Goal: Information Seeking & Learning: Learn about a topic

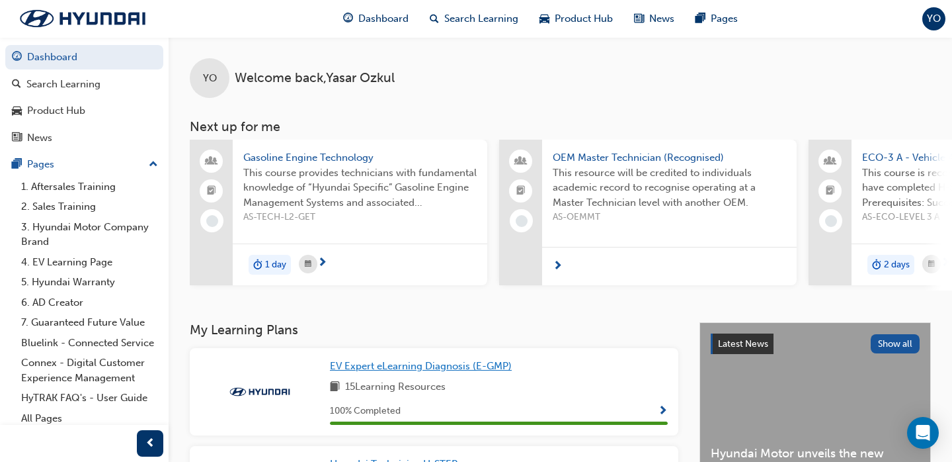
click at [458, 364] on span "EV Expert eLearning Diagnosis (E-GMP)" at bounding box center [421, 366] width 182 height 12
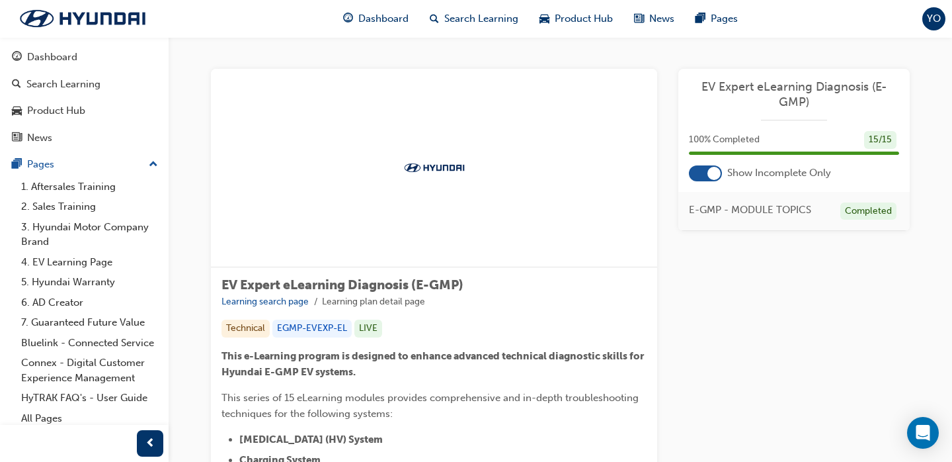
click at [721, 172] on div at bounding box center [714, 173] width 13 height 13
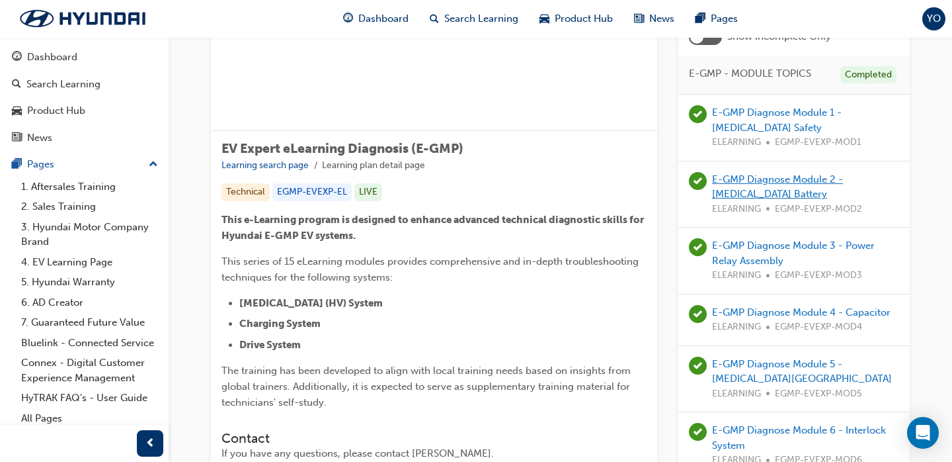
scroll to position [145, 0]
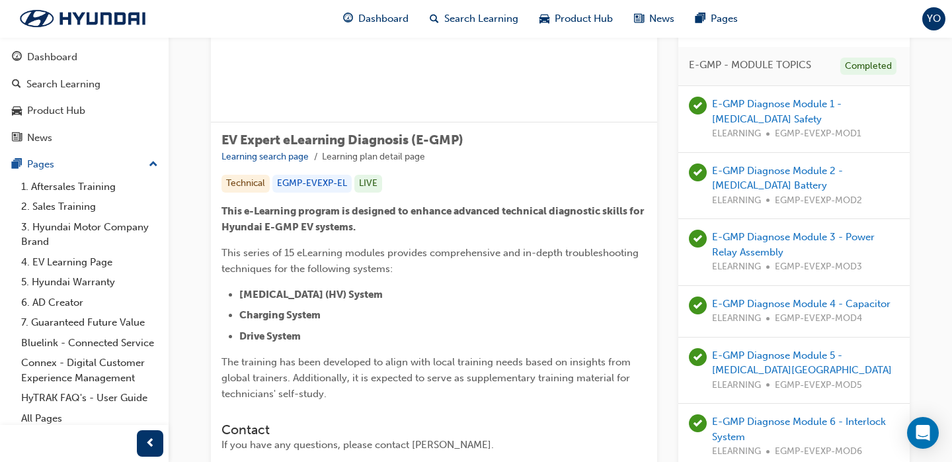
drag, startPoint x: 747, startPoint y: 253, endPoint x: 883, endPoint y: 251, distance: 135.6
click at [883, 251] on div "E-GMP Diagnose Module 3 - Power Relay Assembly ELEARNING EGMP-EVEXP-MOD3" at bounding box center [805, 251] width 187 height 45
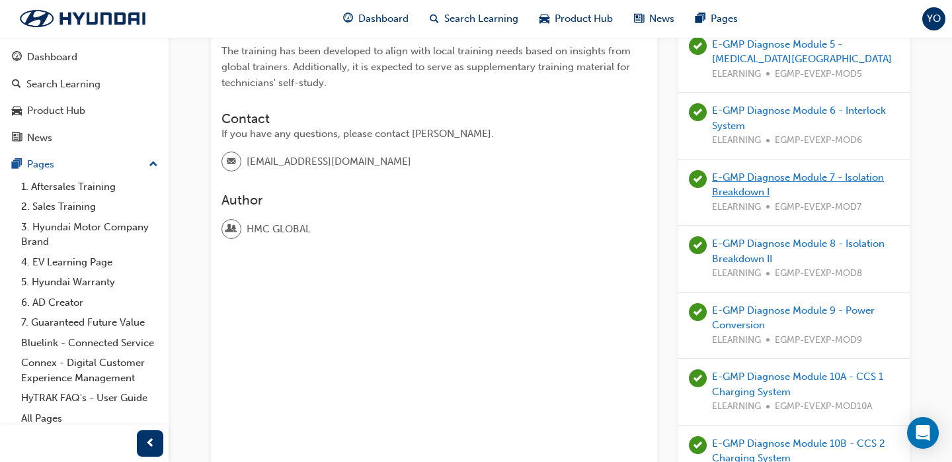
scroll to position [456, 0]
click at [752, 241] on link "E-GMP Diagnose Module 8 - Isolation Breakdown II" at bounding box center [798, 250] width 173 height 27
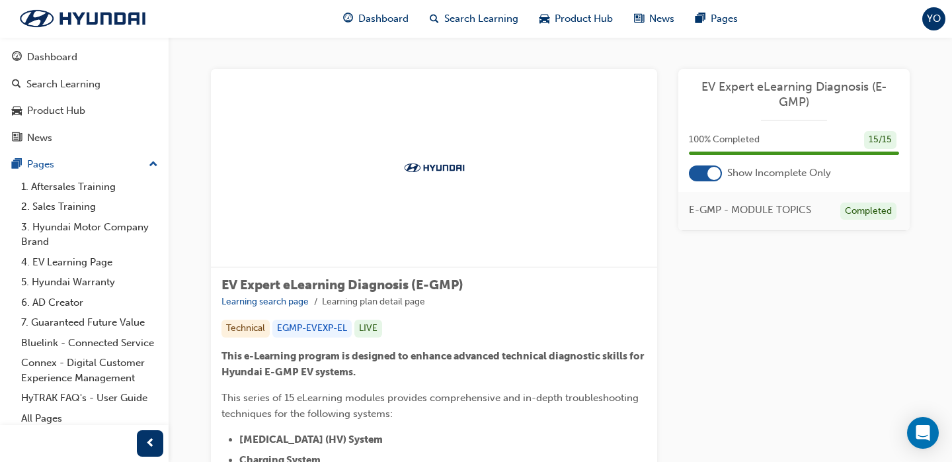
click at [704, 174] on div at bounding box center [705, 173] width 33 height 16
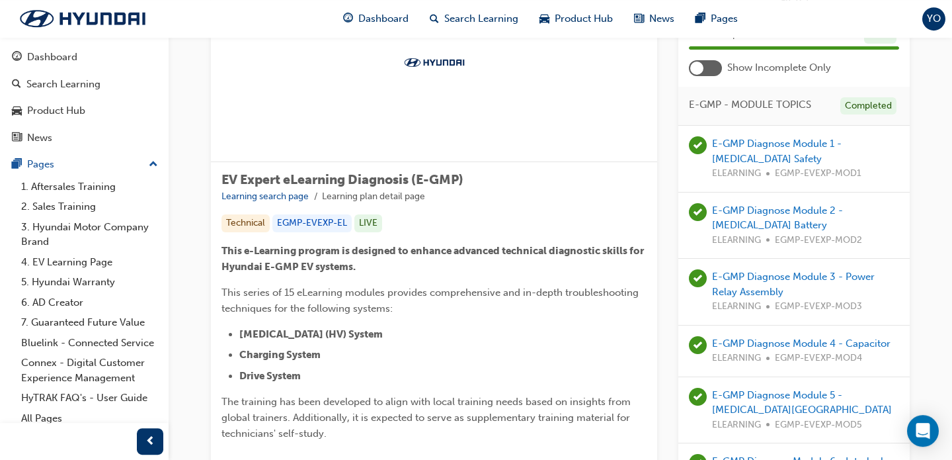
scroll to position [108, 0]
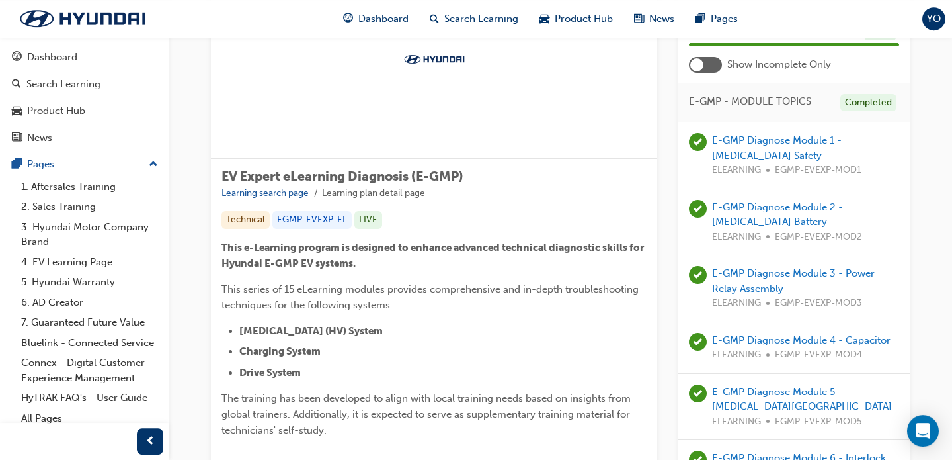
click at [743, 133] on div "E-GMP Diagnose Module 1 - High Voltage Safety ELEARNING EGMP-EVEXP-MOD1" at bounding box center [805, 155] width 187 height 45
click at [741, 152] on link "E-GMP Diagnose Module 1 - High Voltage Safety" at bounding box center [777, 147] width 130 height 27
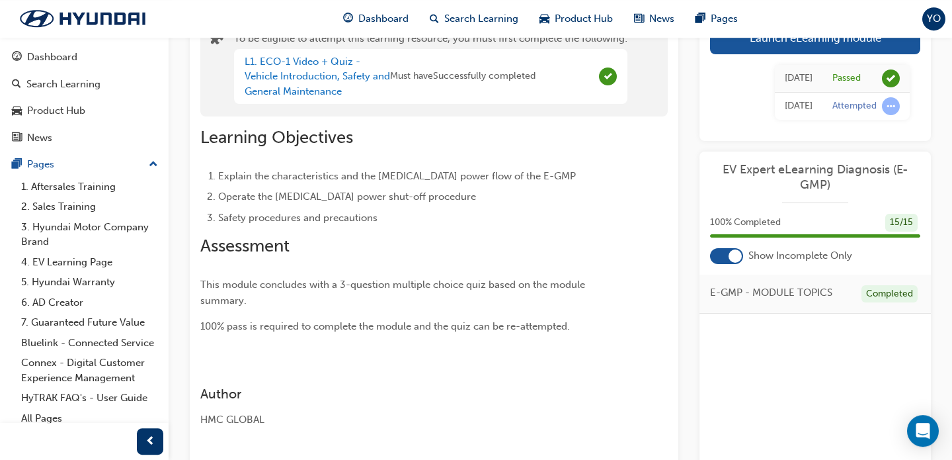
click at [306, 82] on div "L1. ECO-1 Video + Quiz - Vehicle Introduction, Safety and General Maintenance" at bounding box center [317, 76] width 145 height 45
click at [306, 79] on link "L1. ECO-1 Video + Quiz - Vehicle Introduction, Safety and General Maintenance" at bounding box center [317, 77] width 145 height 42
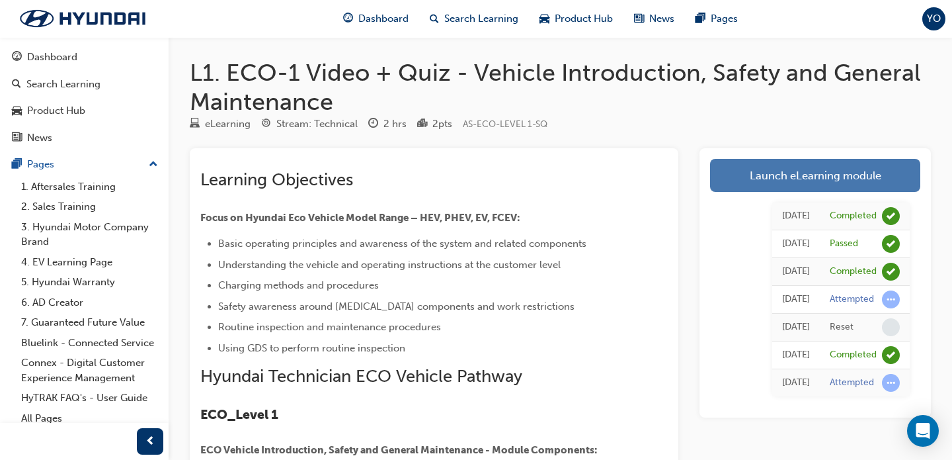
click at [758, 169] on link "Launch eLearning module" at bounding box center [815, 175] width 210 height 33
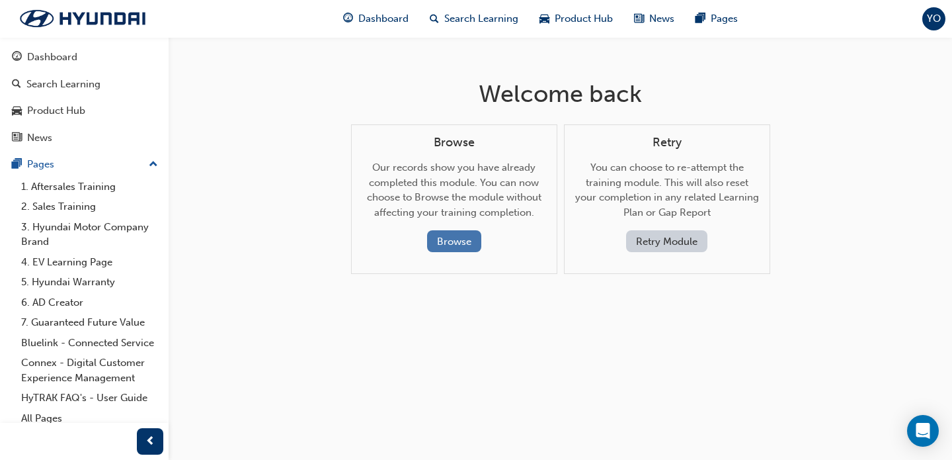
click at [466, 233] on button "Browse" at bounding box center [454, 241] width 54 height 22
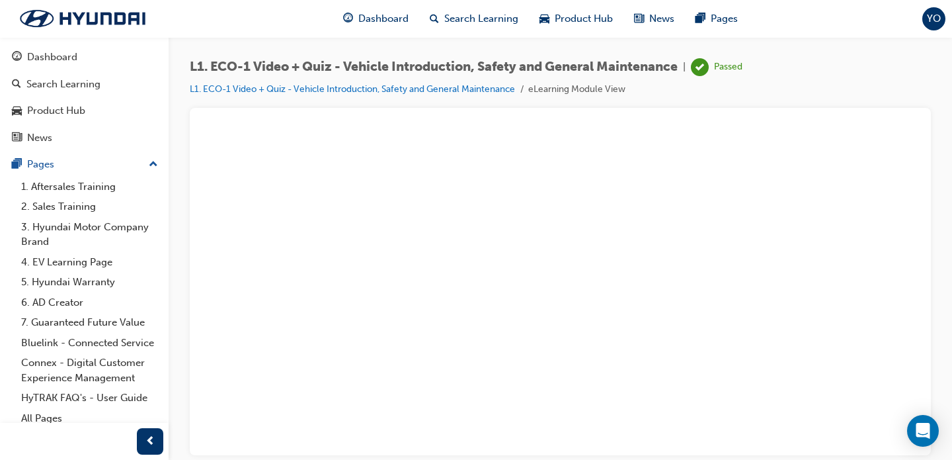
click at [153, 439] on span "prev-icon" at bounding box center [150, 441] width 10 height 17
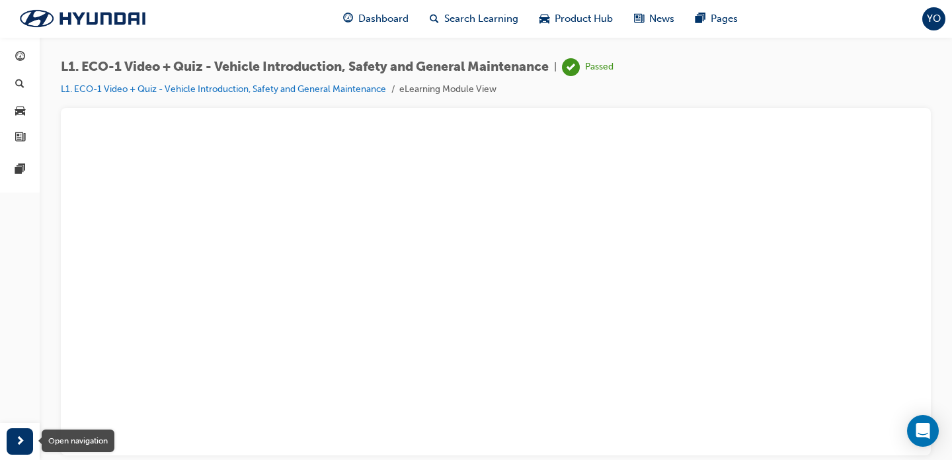
click at [24, 436] on span "next-icon" at bounding box center [20, 441] width 10 height 17
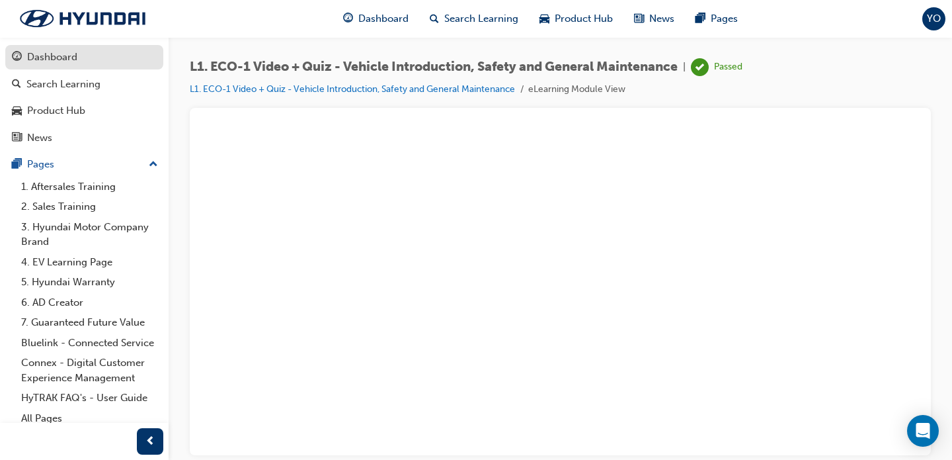
click at [90, 50] on div "Dashboard" at bounding box center [84, 57] width 145 height 17
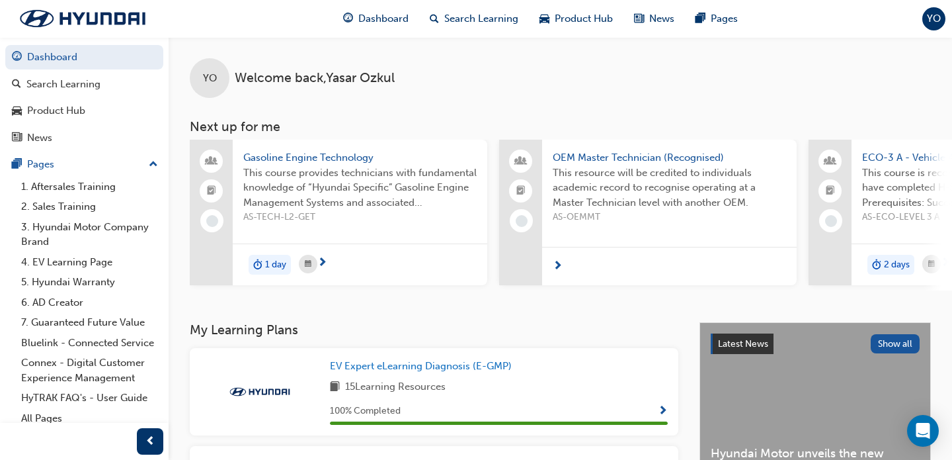
click at [325, 262] on span "next-icon" at bounding box center [322, 263] width 10 height 12
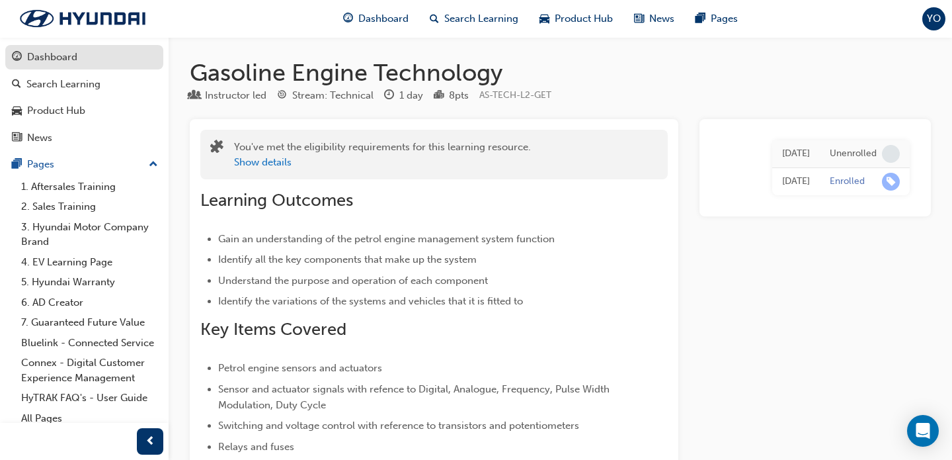
click at [83, 52] on div "Dashboard" at bounding box center [84, 57] width 145 height 17
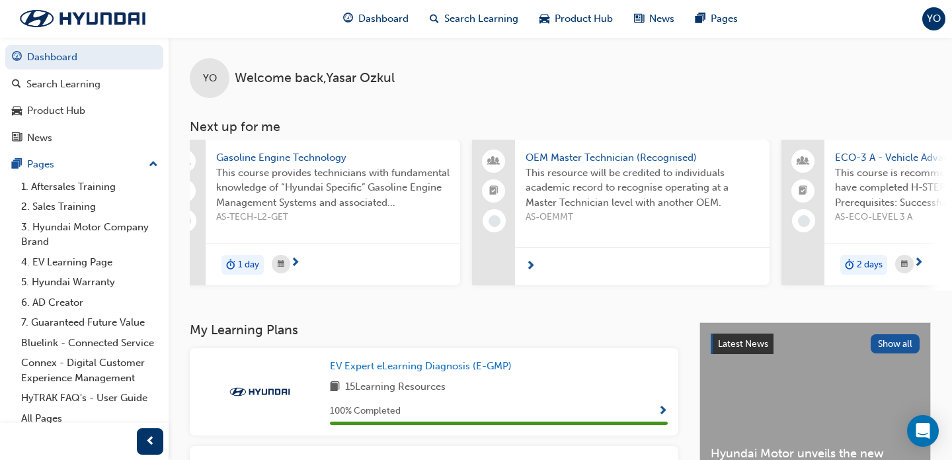
scroll to position [0, 28]
click at [936, 24] on span "YO" at bounding box center [934, 18] width 14 height 15
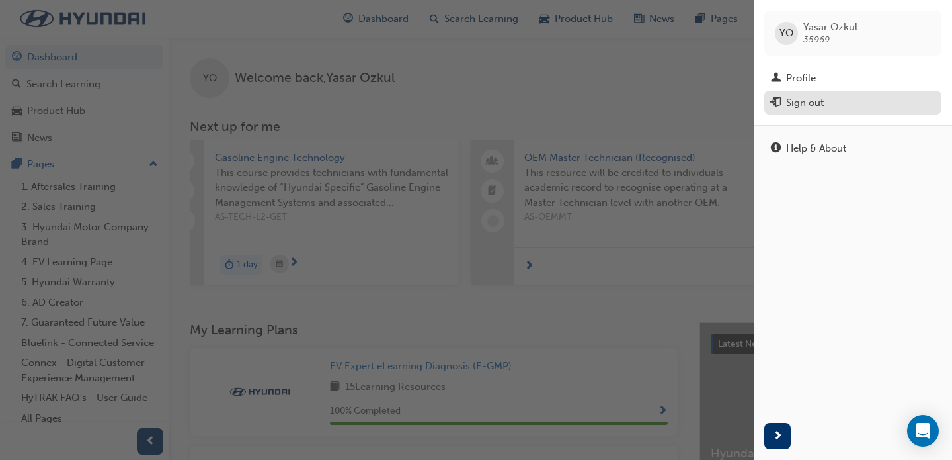
click at [823, 101] on div "Sign out" at bounding box center [805, 102] width 38 height 15
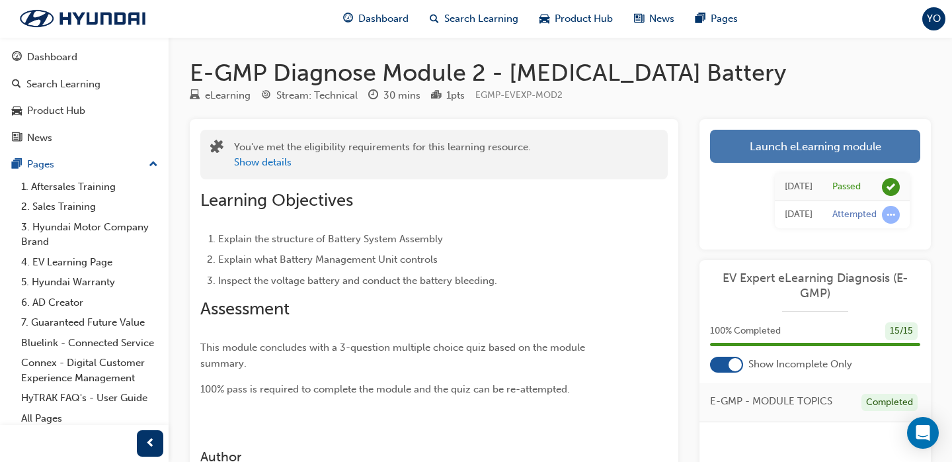
click at [777, 135] on link "Launch eLearning module" at bounding box center [815, 146] width 210 height 33
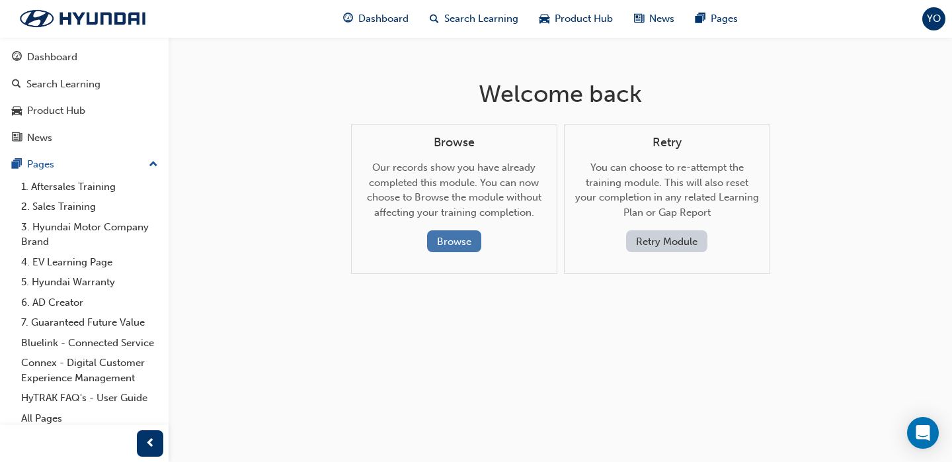
click at [463, 244] on button "Browse" at bounding box center [454, 241] width 54 height 22
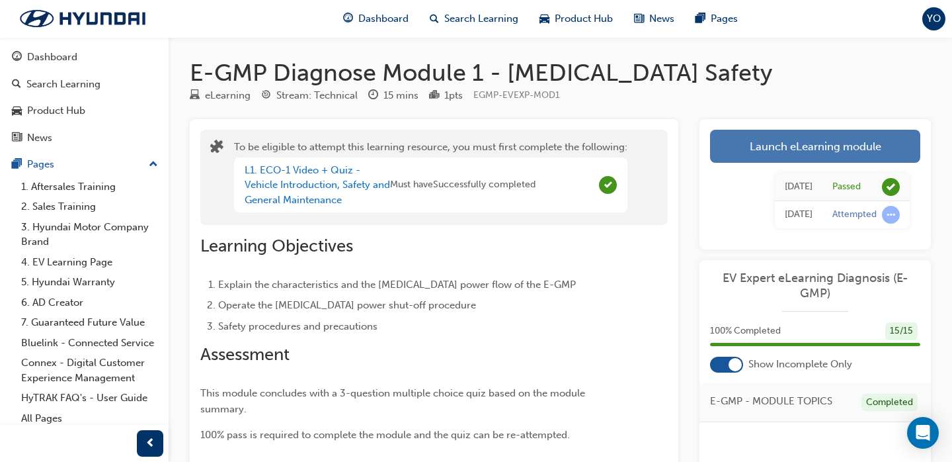
click at [774, 138] on link "Launch eLearning module" at bounding box center [815, 146] width 210 height 33
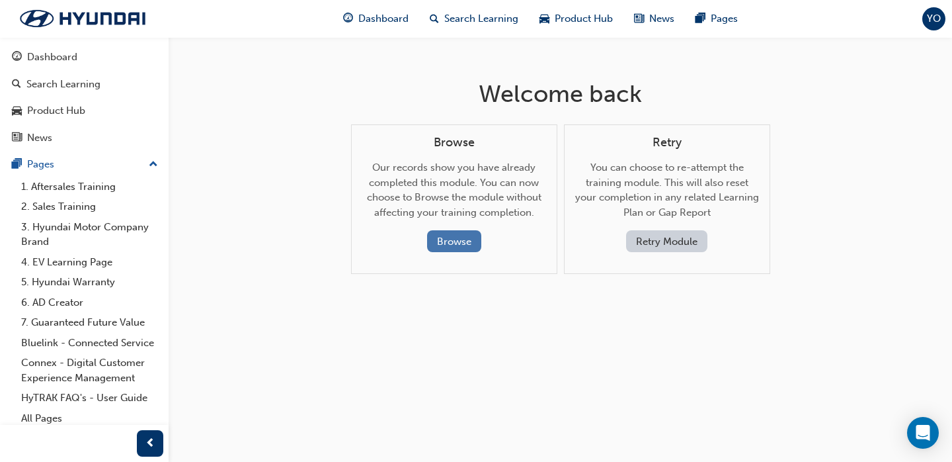
click at [458, 247] on button "Browse" at bounding box center [454, 241] width 54 height 22
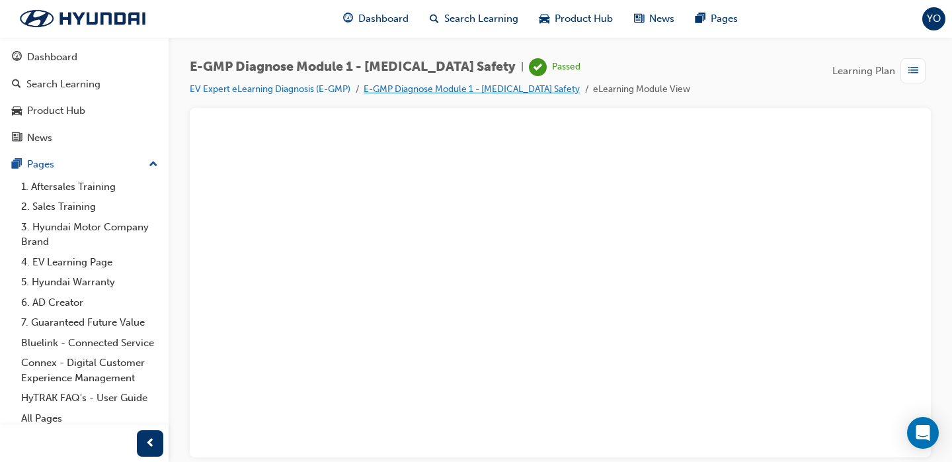
click at [528, 93] on link "E-GMP Diagnose Module 1 - High Voltage Safety" at bounding box center [472, 88] width 216 height 11
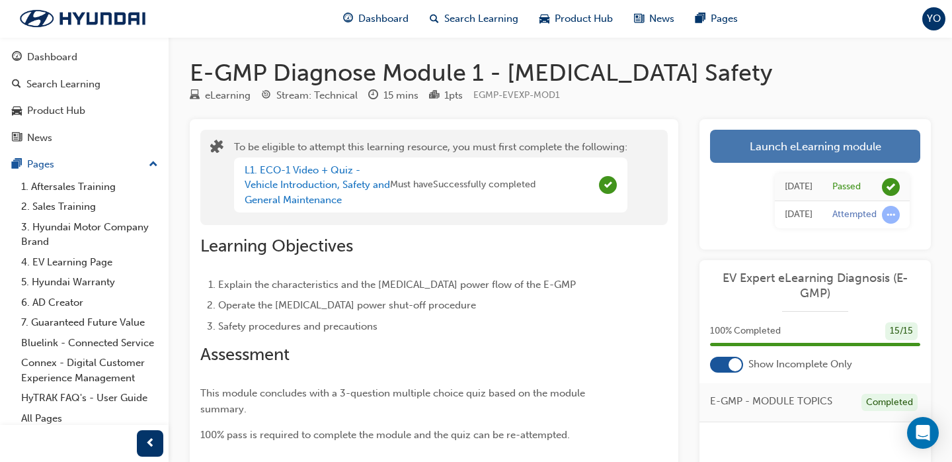
click at [786, 151] on link "Launch eLearning module" at bounding box center [815, 146] width 210 height 33
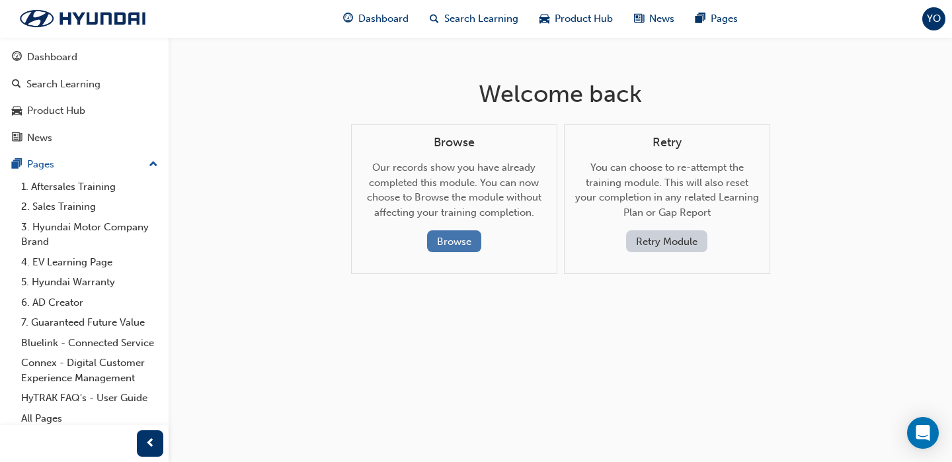
click at [455, 237] on button "Browse" at bounding box center [454, 241] width 54 height 22
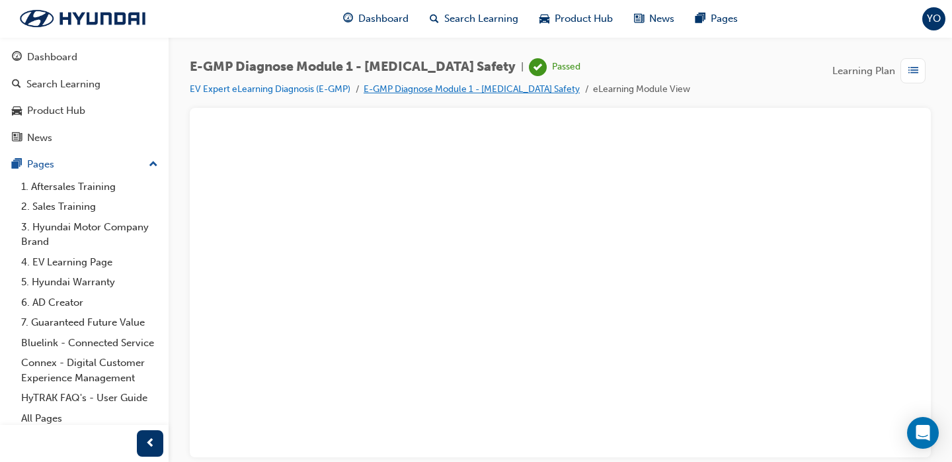
click at [461, 92] on link "E-GMP Diagnose Module 1 - High Voltage Safety" at bounding box center [472, 88] width 216 height 11
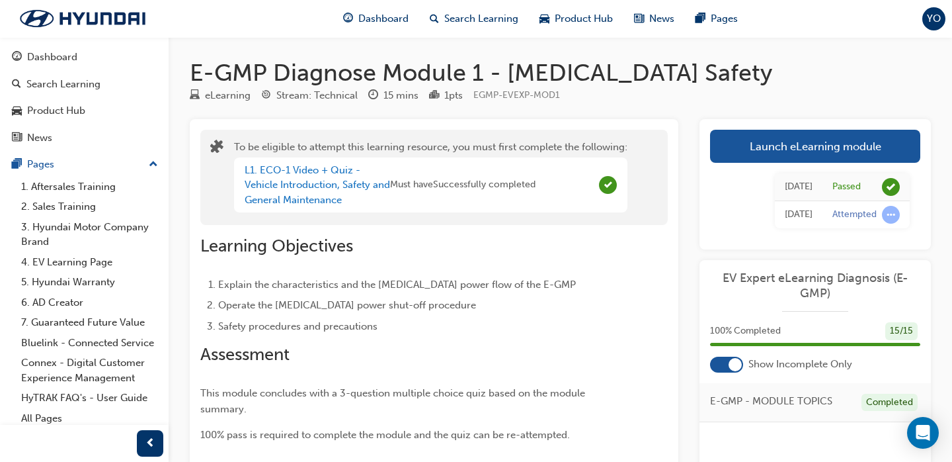
click at [711, 376] on div "EV Expert eLearning Diagnosis (E-GMP) 100 % Completed 15 / 15 Show Incomplete O…" at bounding box center [815, 454] width 231 height 388
click at [719, 373] on div "EV Expert eLearning Diagnosis (E-GMP) 100 % Completed 15 / 15 Show Incomplete O…" at bounding box center [815, 454] width 231 height 388
click at [721, 368] on div at bounding box center [726, 364] width 33 height 16
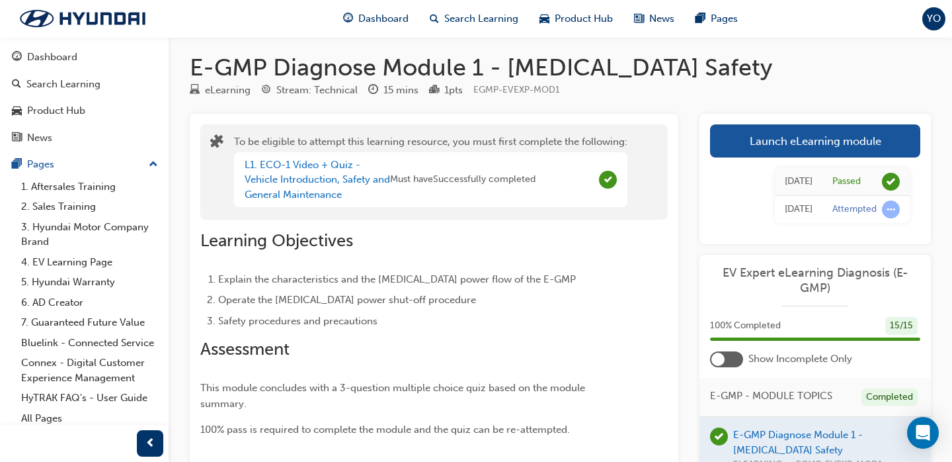
scroll to position [1, 0]
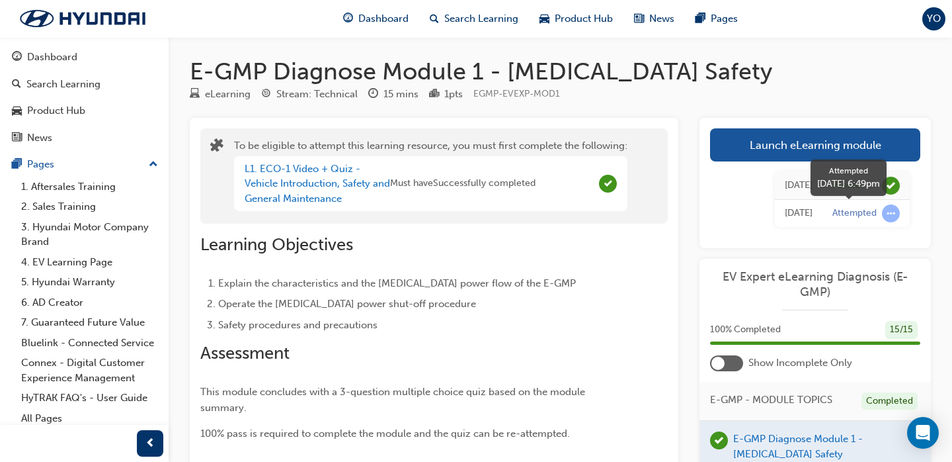
click at [890, 216] on span "learningRecordVerb_ATTEMPT-icon" at bounding box center [891, 213] width 18 height 18
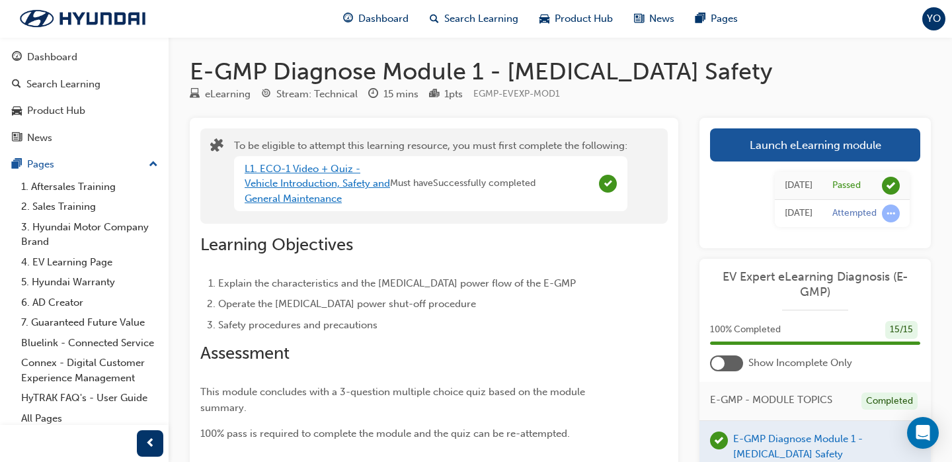
click at [362, 196] on link "L1. ECO-1 Video + Quiz - Vehicle Introduction, Safety and General Maintenance" at bounding box center [317, 184] width 145 height 42
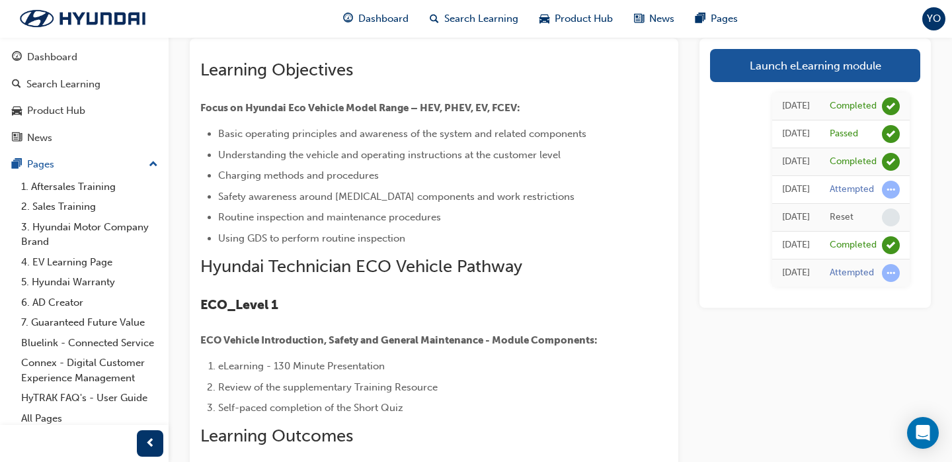
scroll to position [95, 0]
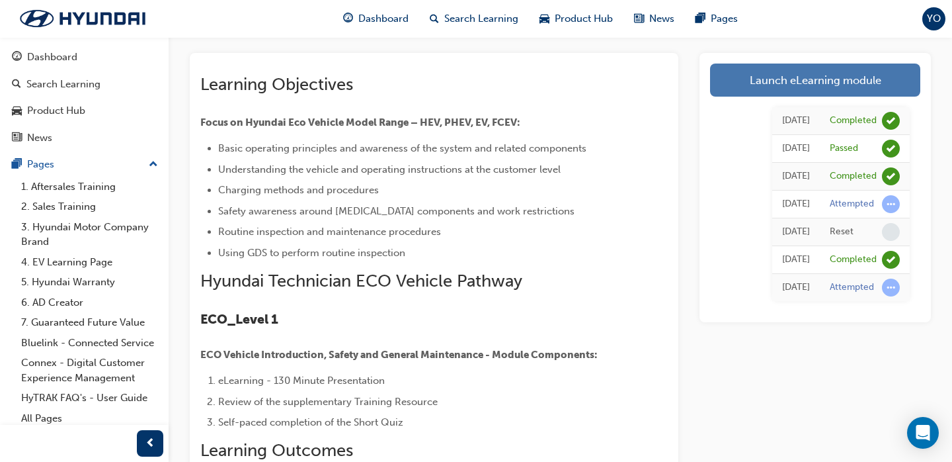
click at [745, 80] on link "Launch eLearning module" at bounding box center [815, 79] width 210 height 33
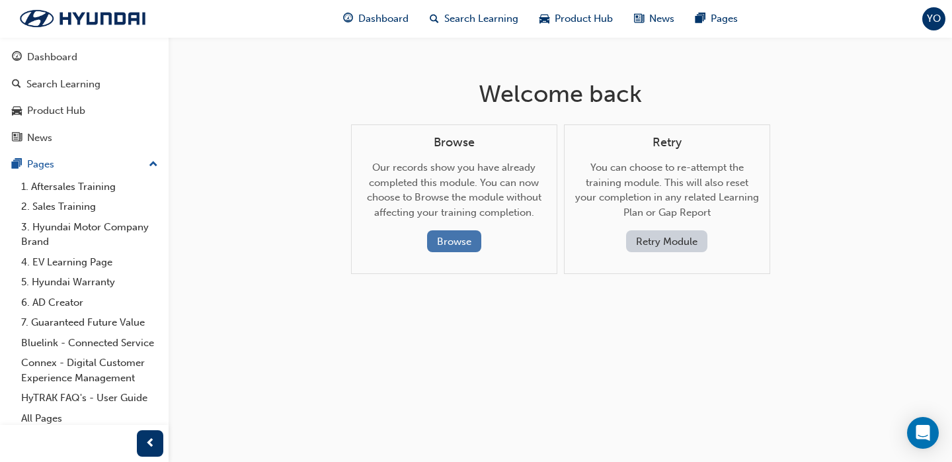
click at [437, 235] on button "Browse" at bounding box center [454, 241] width 54 height 22
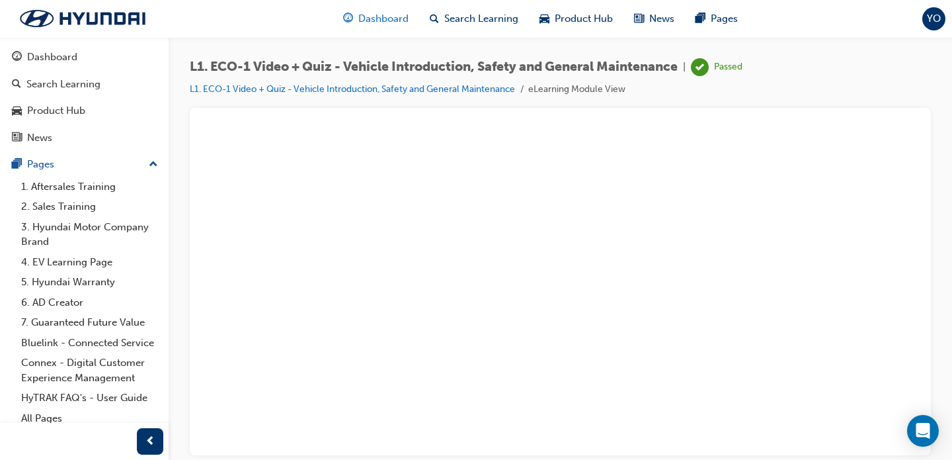
click at [377, 19] on span "Dashboard" at bounding box center [383, 18] width 50 height 15
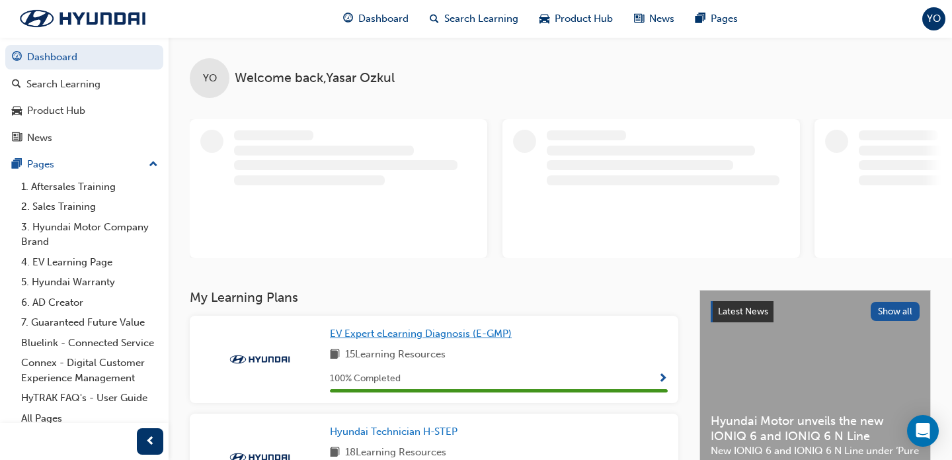
click at [416, 333] on span "EV Expert eLearning Diagnosis (E-GMP)" at bounding box center [421, 333] width 182 height 12
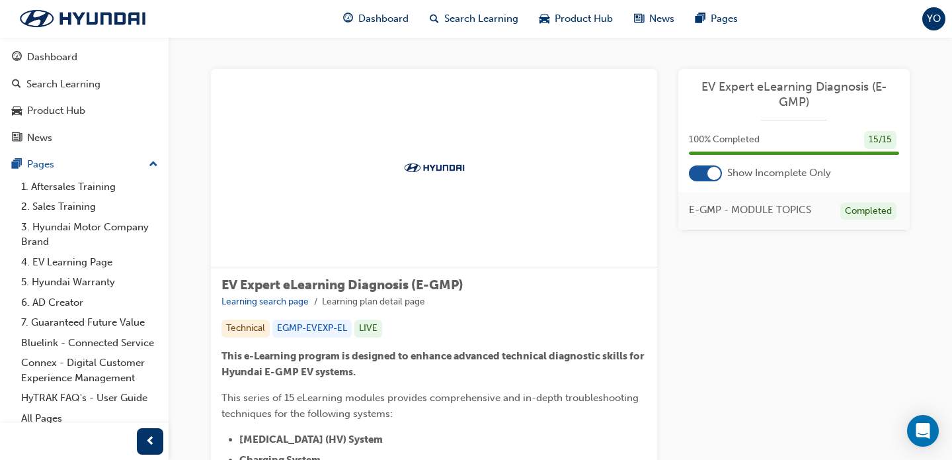
click at [715, 175] on div at bounding box center [714, 173] width 13 height 13
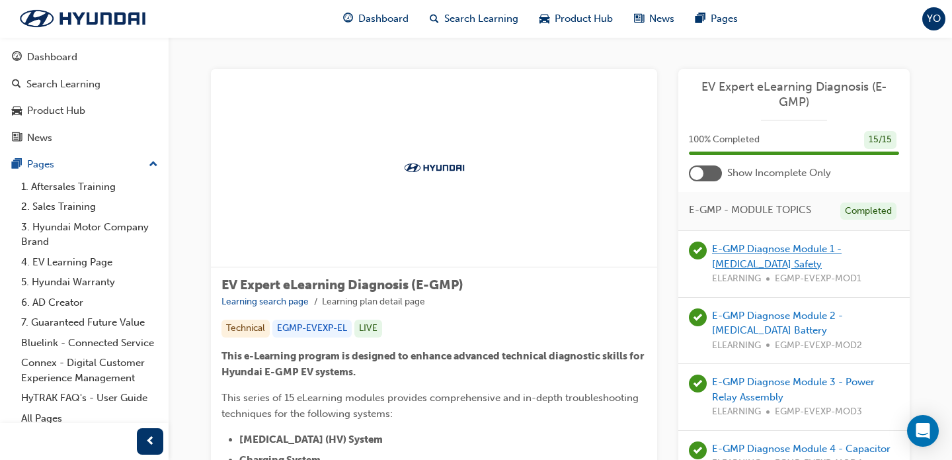
click at [747, 254] on link "E-GMP Diagnose Module 1 - High Voltage Safety" at bounding box center [777, 256] width 130 height 27
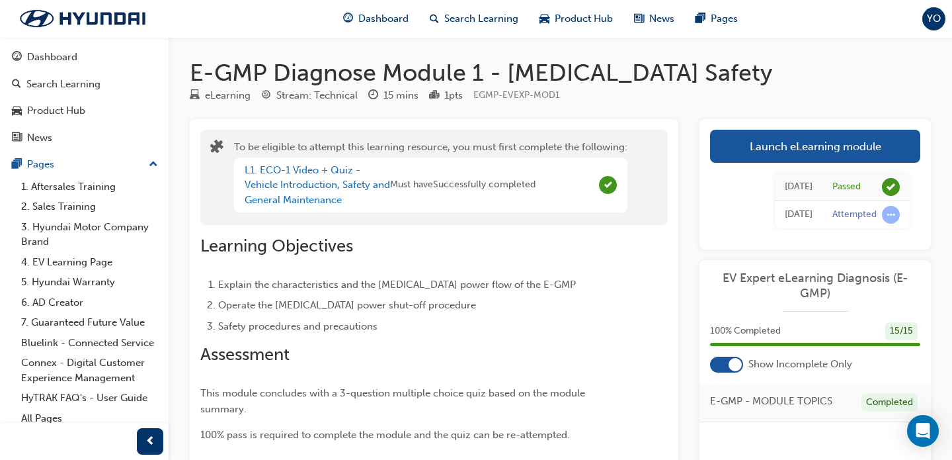
click at [833, 169] on div "Sat 1 Feb 2025 Passed Sat 1 Feb 2025 Attempted" at bounding box center [815, 201] width 210 height 76
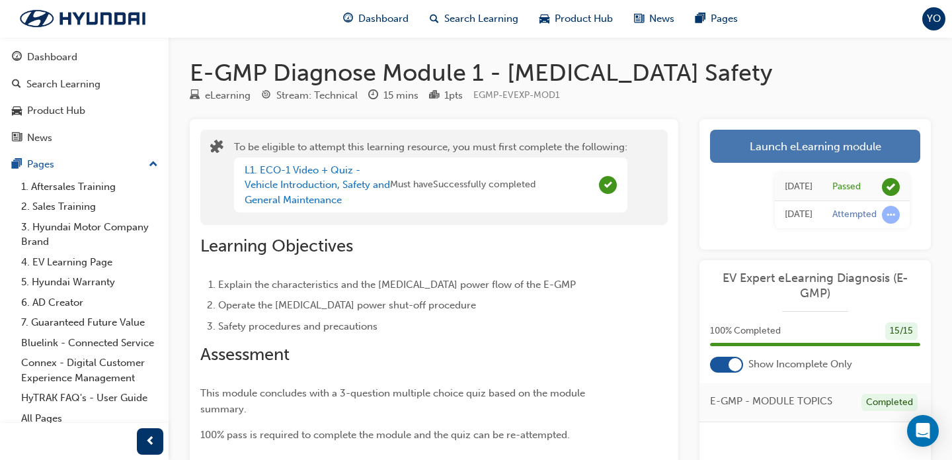
click at [831, 147] on link "Launch eLearning module" at bounding box center [815, 146] width 210 height 33
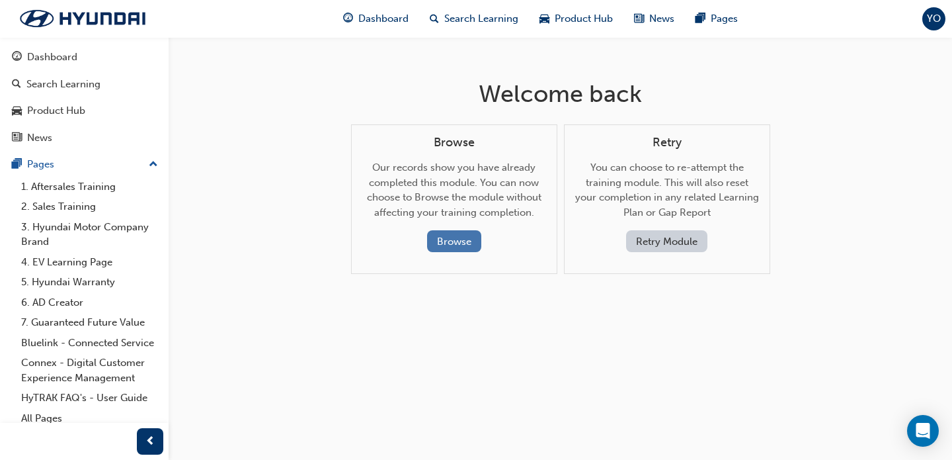
click at [458, 239] on button "Browse" at bounding box center [454, 241] width 54 height 22
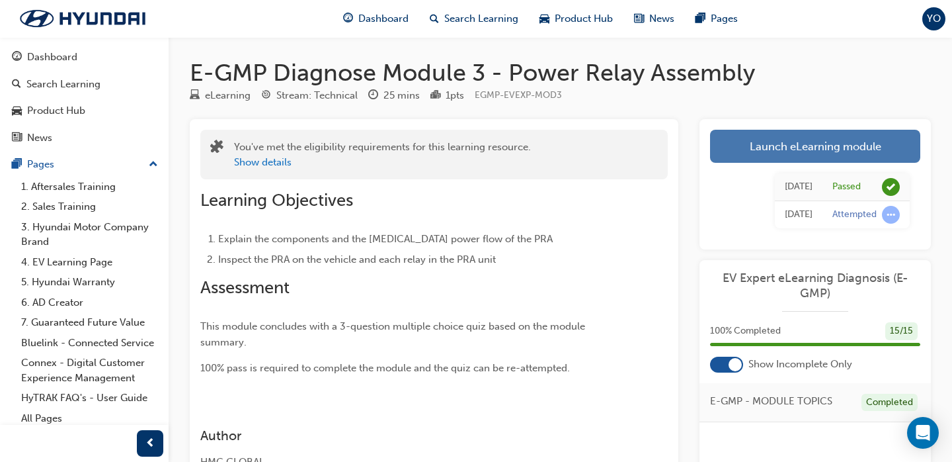
click at [784, 152] on link "Launch eLearning module" at bounding box center [815, 146] width 210 height 33
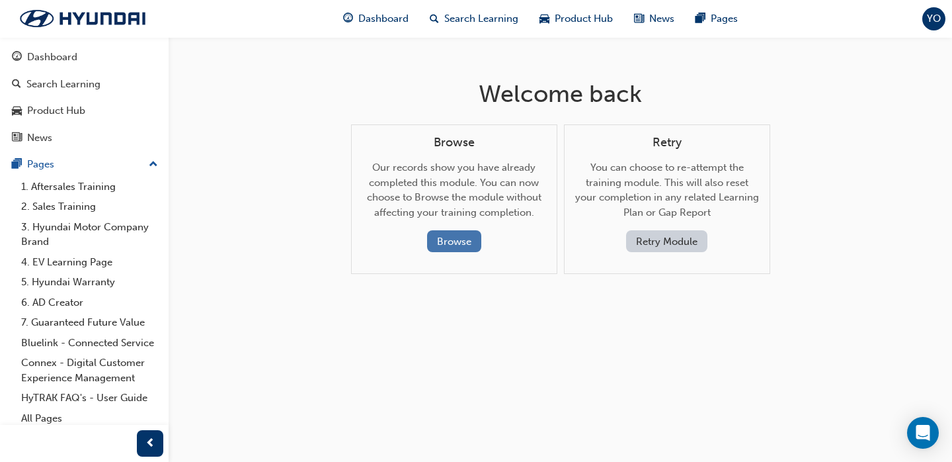
click at [466, 241] on button "Browse" at bounding box center [454, 241] width 54 height 22
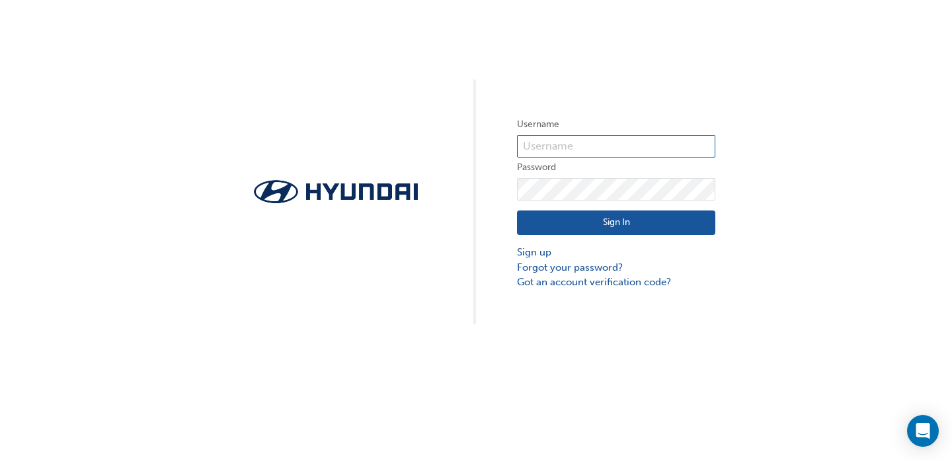
click at [570, 148] on input "text" at bounding box center [616, 146] width 198 height 22
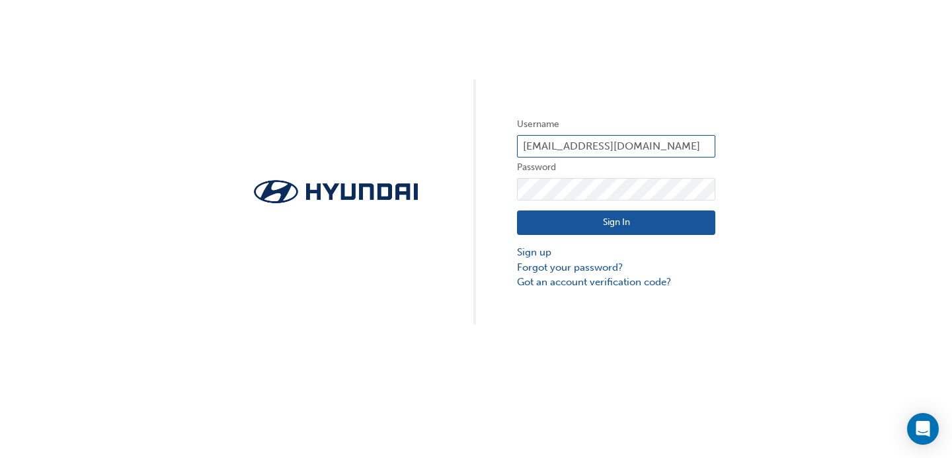
type input "[EMAIL_ADDRESS][DOMAIN_NAME]"
click at [632, 220] on button "Sign In" at bounding box center [616, 222] width 198 height 25
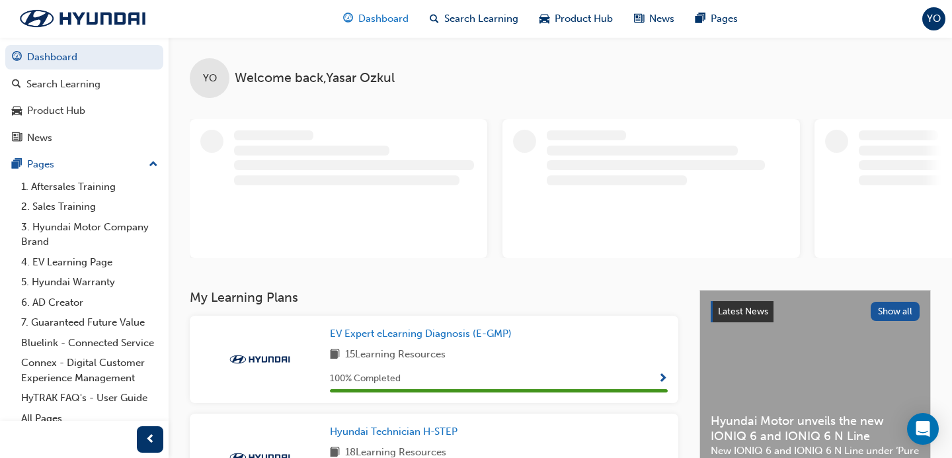
click at [396, 7] on div "Dashboard" at bounding box center [376, 18] width 87 height 27
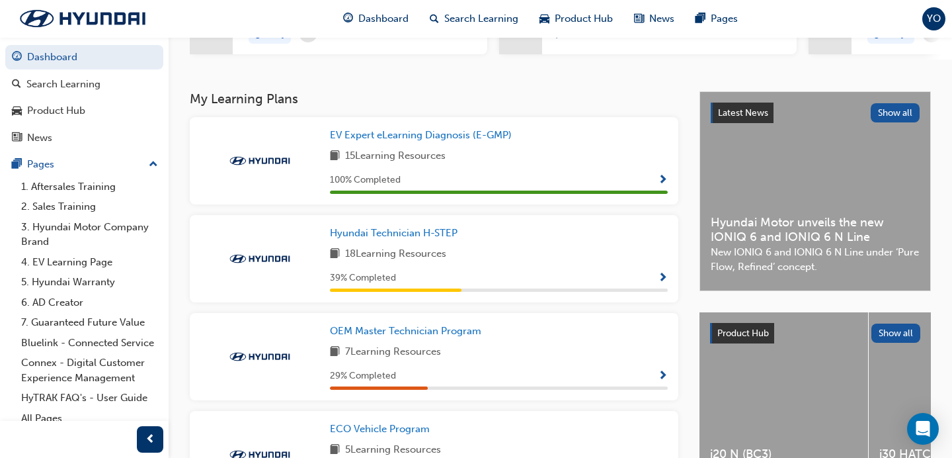
scroll to position [232, 0]
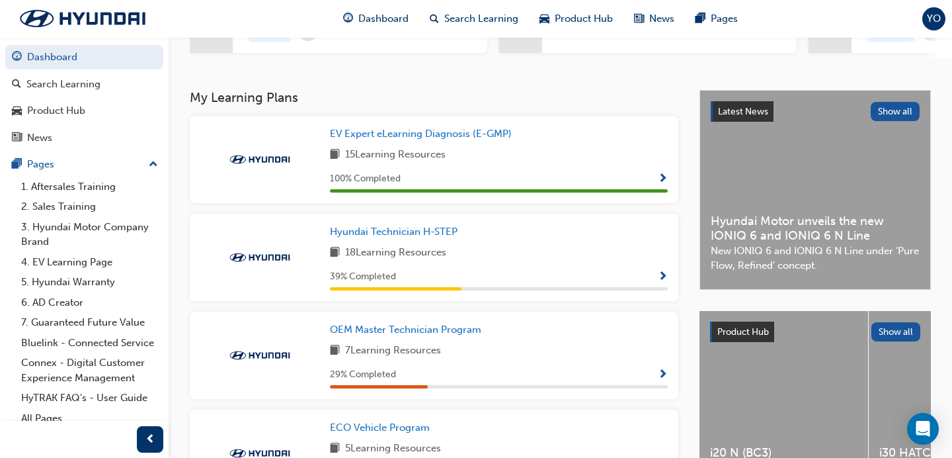
click at [403, 248] on span "18 Learning Resources" at bounding box center [395, 253] width 101 height 17
click at [409, 233] on span "Hyundai Technician H-STEP" at bounding box center [394, 231] width 128 height 12
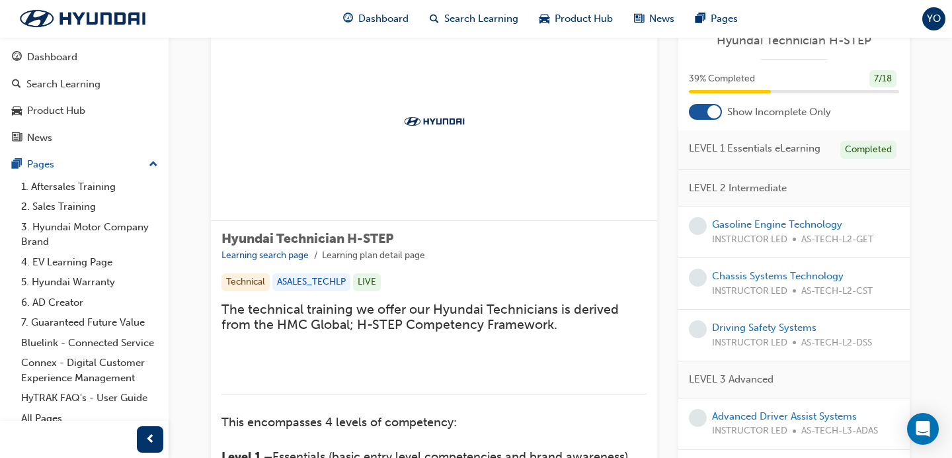
scroll to position [50, 0]
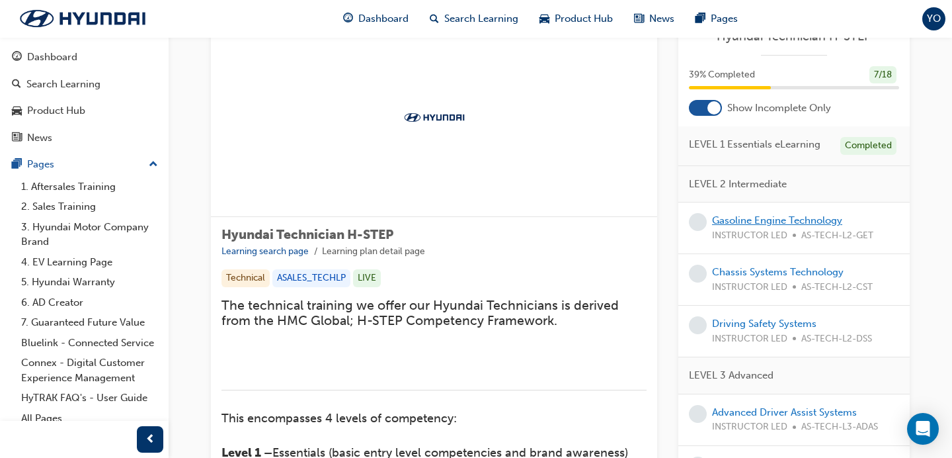
click at [753, 217] on link "Gasoline Engine Technology" at bounding box center [777, 220] width 130 height 12
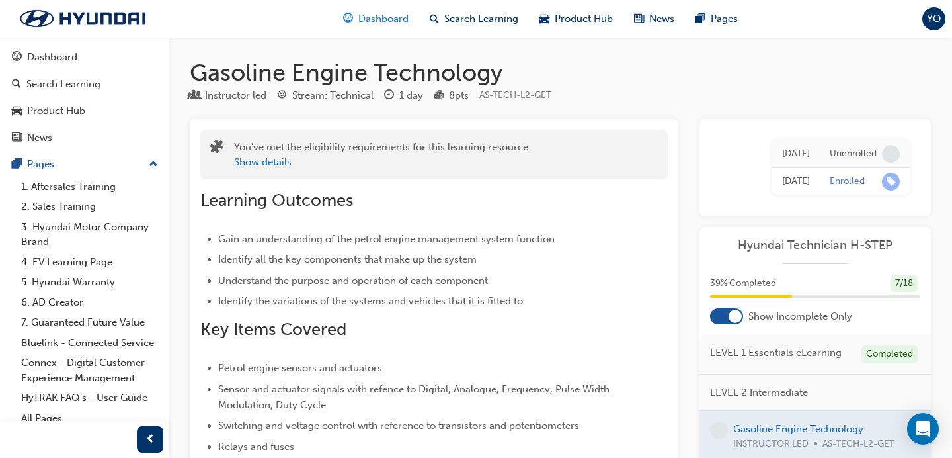
click at [370, 12] on span "Dashboard" at bounding box center [383, 18] width 50 height 15
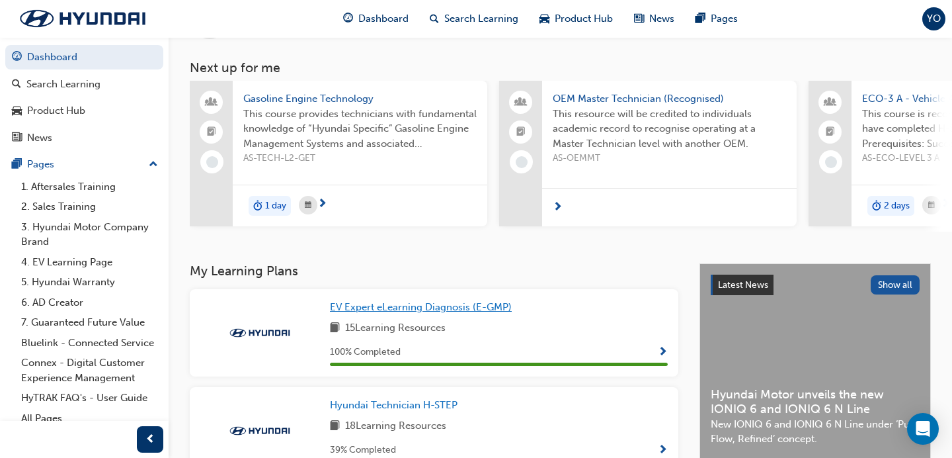
scroll to position [61, 0]
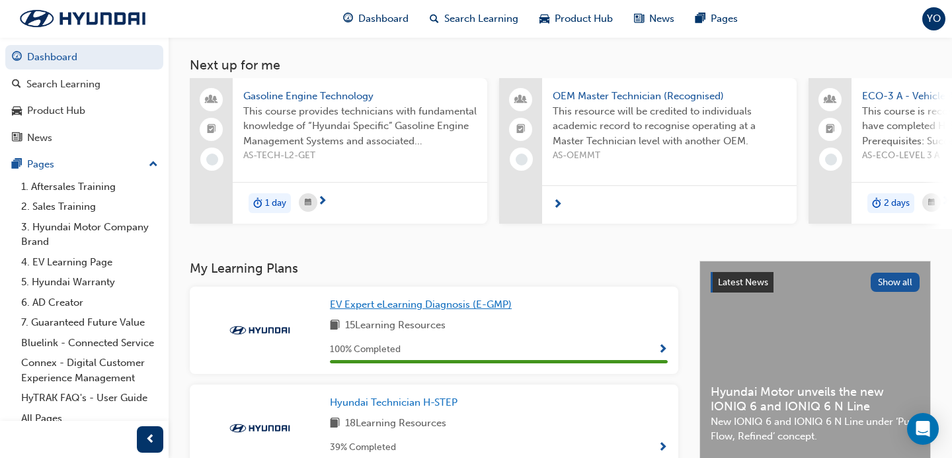
click at [424, 305] on span "EV Expert eLearning Diagnosis (E-GMP)" at bounding box center [421, 304] width 182 height 12
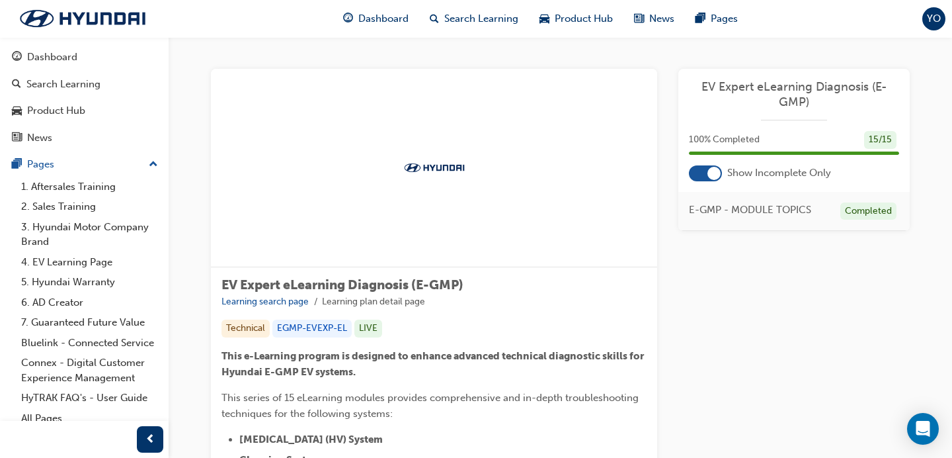
click at [705, 162] on div "100 % Completed 15 / 15" at bounding box center [793, 148] width 231 height 34
click at [702, 172] on div at bounding box center [705, 173] width 33 height 16
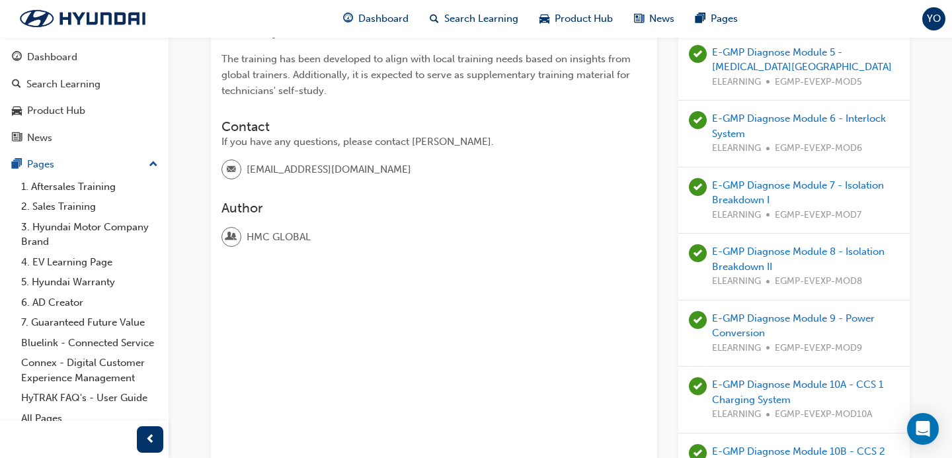
scroll to position [391, 0]
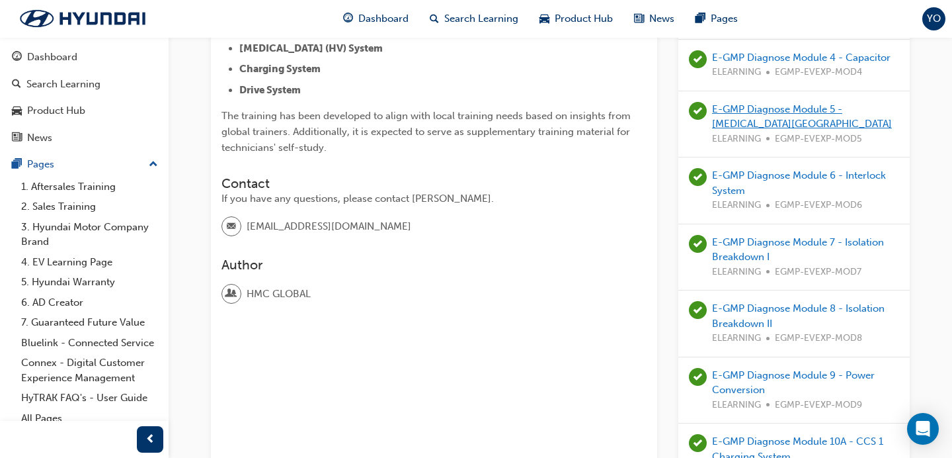
click at [808, 114] on link "E-GMP Diagnose Module 5 - High Voltage Junction Block" at bounding box center [802, 116] width 180 height 27
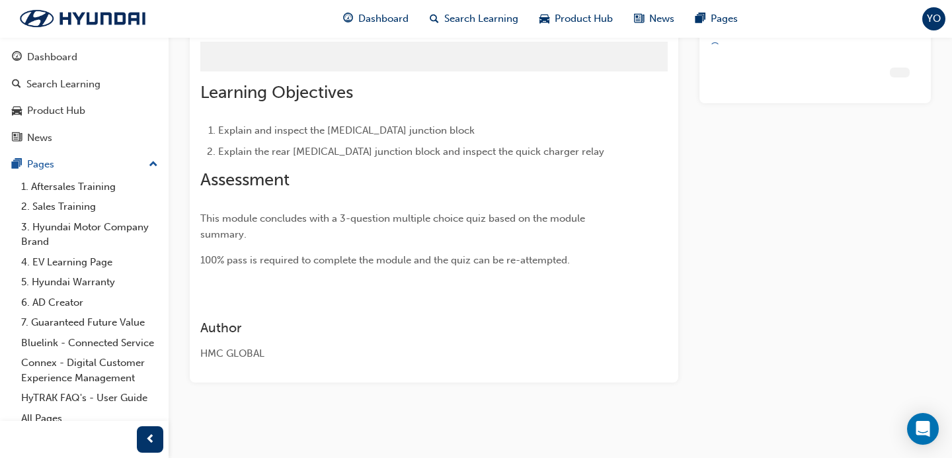
scroll to position [59, 0]
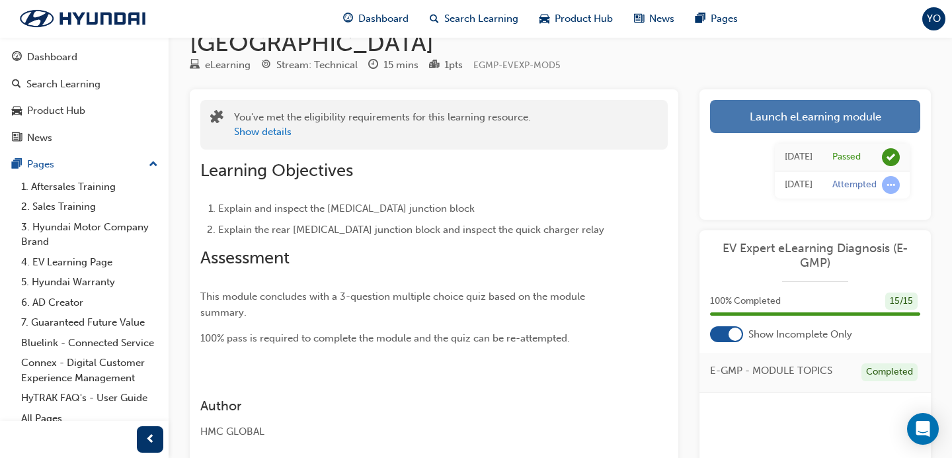
click at [805, 100] on link "Launch eLearning module" at bounding box center [815, 116] width 210 height 33
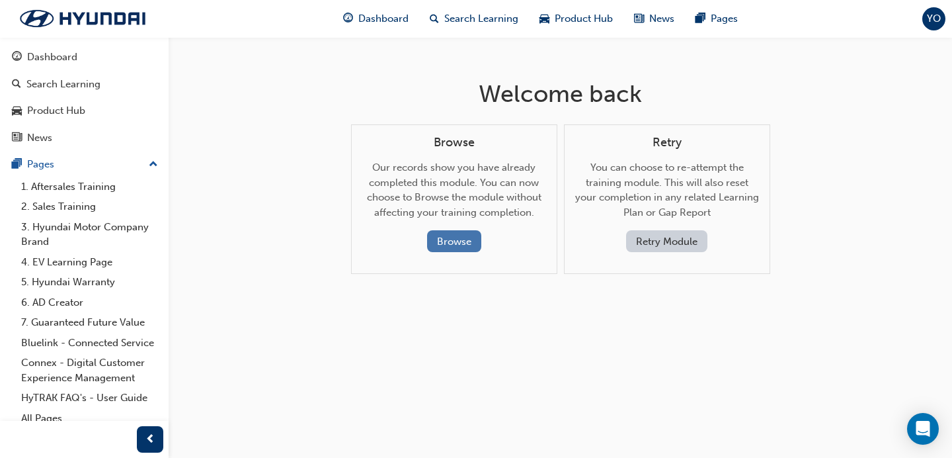
click at [461, 235] on button "Browse" at bounding box center [454, 241] width 54 height 22
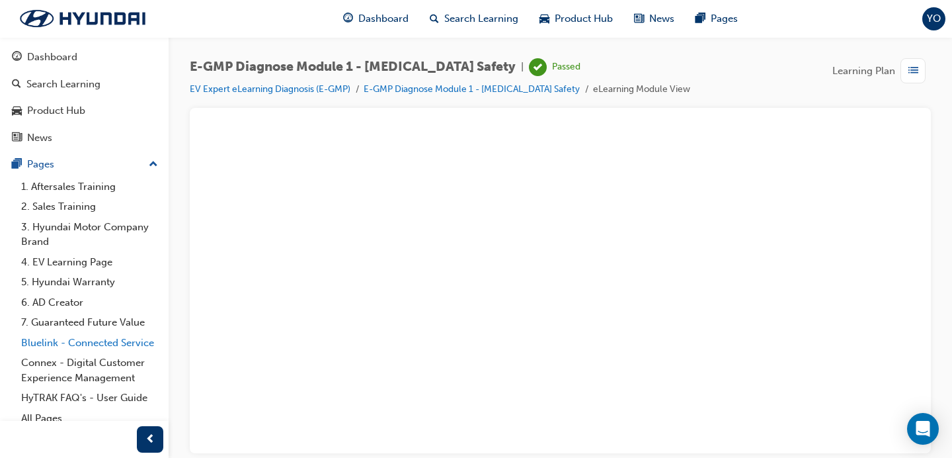
scroll to position [9, 0]
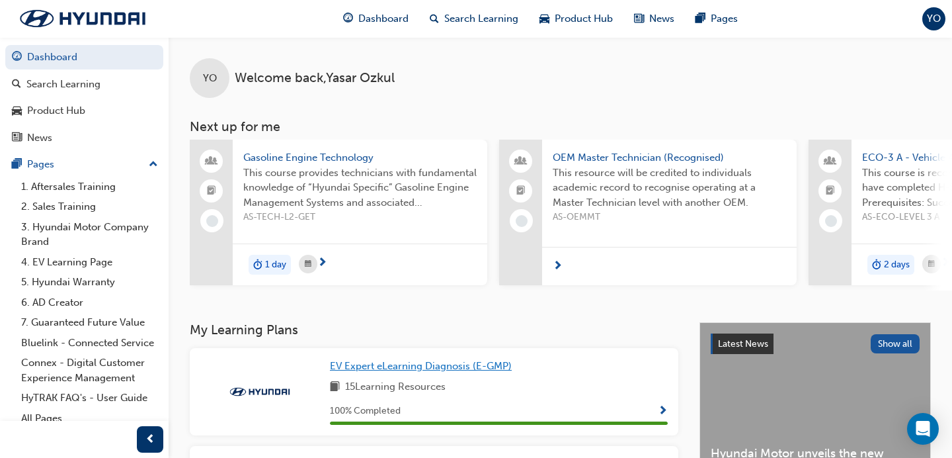
click at [437, 364] on span "EV Expert eLearning Diagnosis (E-GMP)" at bounding box center [421, 366] width 182 height 12
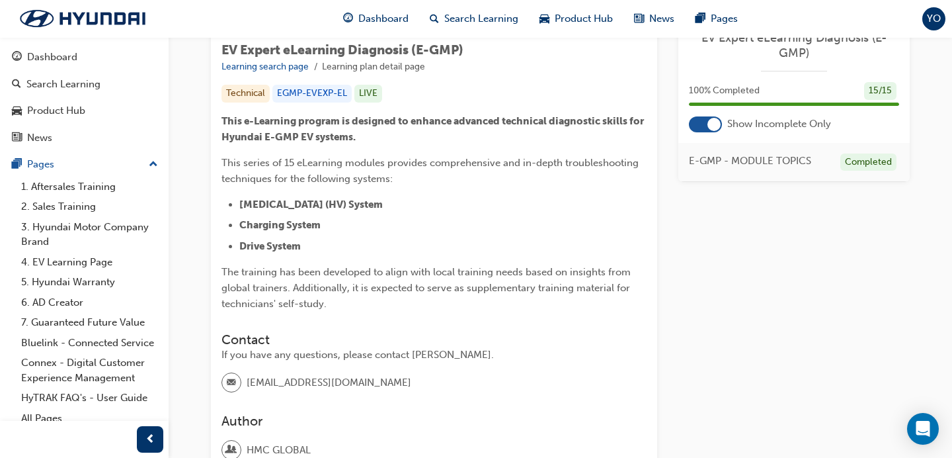
scroll to position [355, 0]
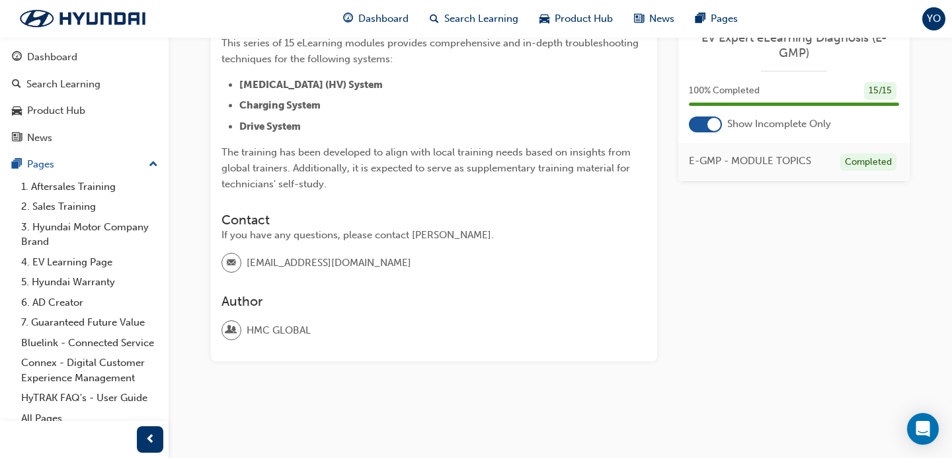
click at [709, 137] on div "EV Expert eLearning Diagnosis (E-GMP) 100 % Completed 15 / 15 Show Incomplete O…" at bounding box center [793, 101] width 231 height 162
click at [709, 125] on div at bounding box center [714, 124] width 13 height 13
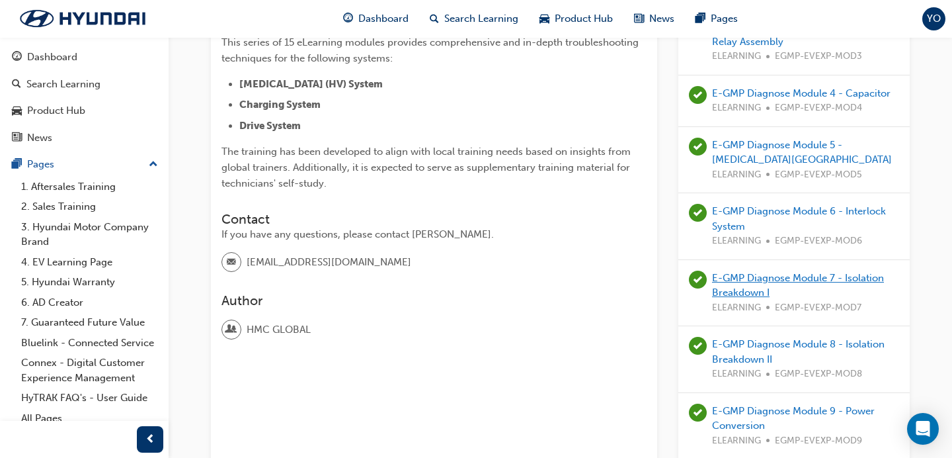
click at [763, 291] on link "E-GMP Diagnose Module 7 - Isolation Breakdown I" at bounding box center [798, 285] width 172 height 27
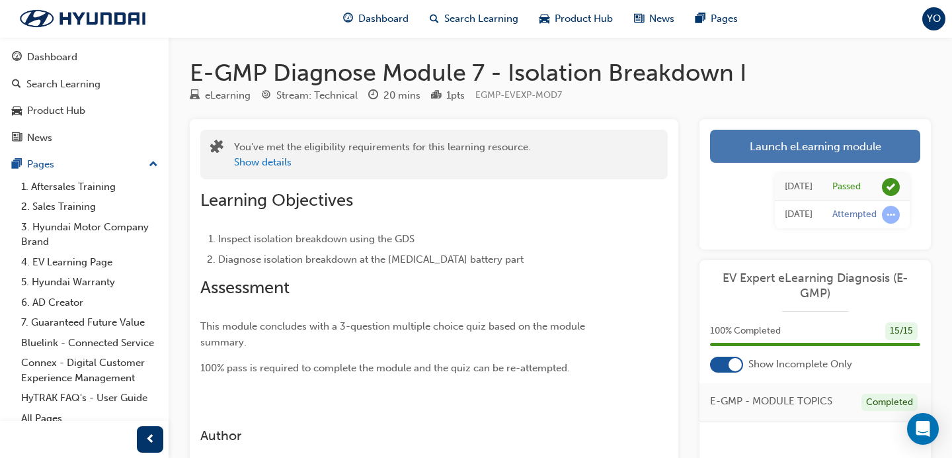
click at [770, 154] on link "Launch eLearning module" at bounding box center [815, 146] width 210 height 33
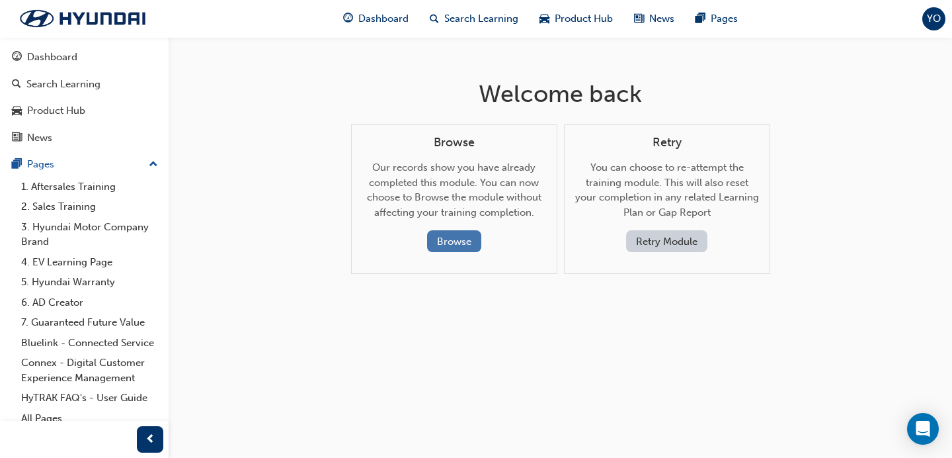
click at [458, 239] on button "Browse" at bounding box center [454, 241] width 54 height 22
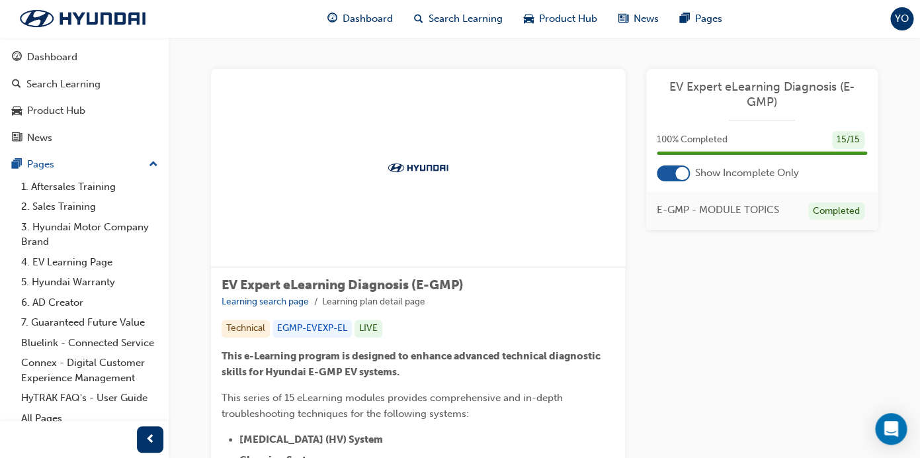
click at [665, 171] on div at bounding box center [673, 173] width 33 height 16
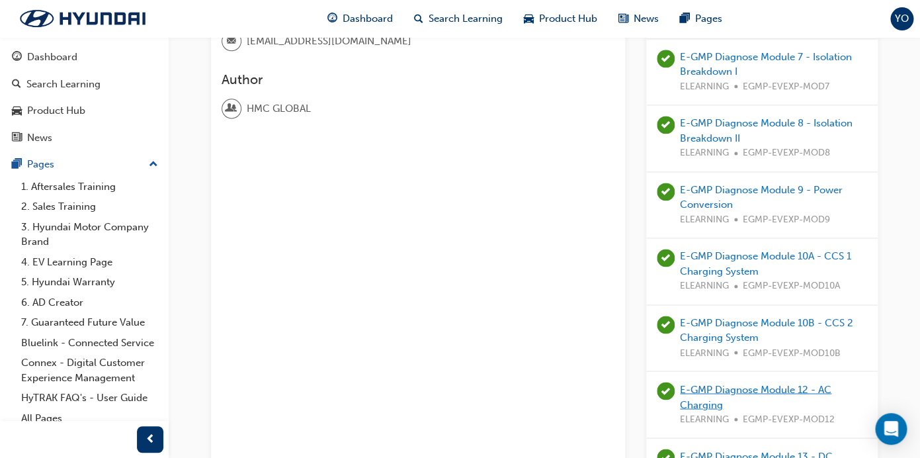
scroll to position [559, 0]
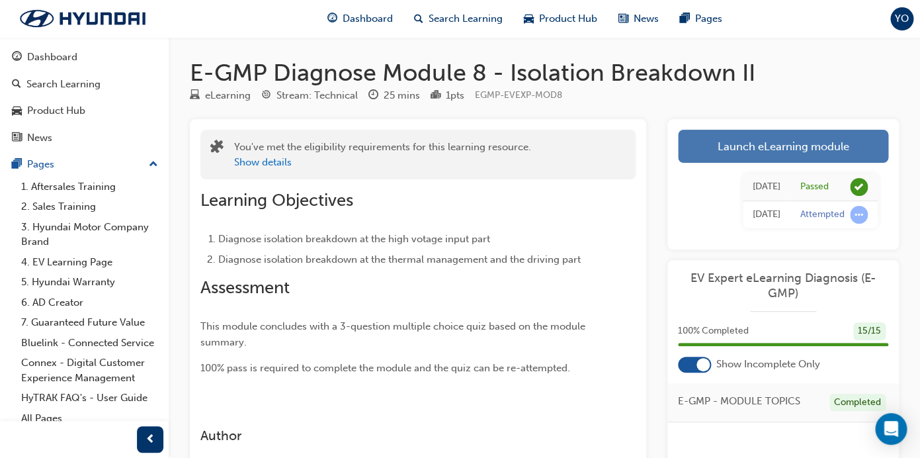
click at [744, 145] on link "Launch eLearning module" at bounding box center [783, 146] width 210 height 33
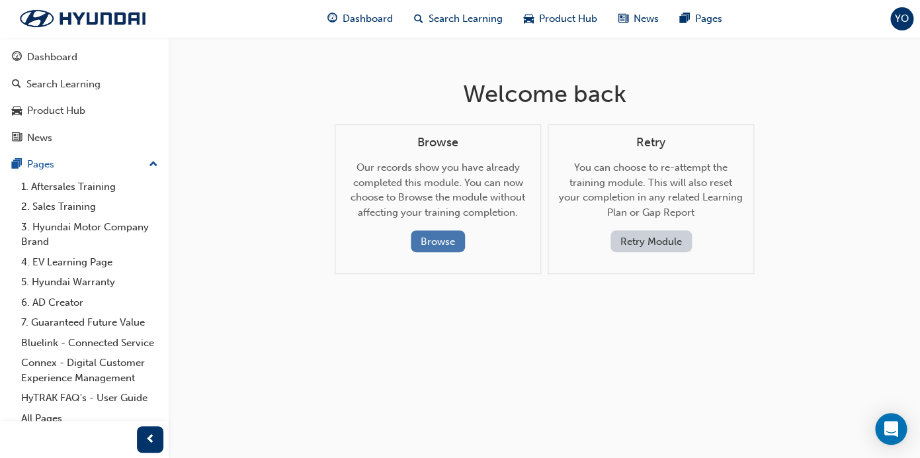
click at [438, 242] on button "Browse" at bounding box center [438, 241] width 54 height 22
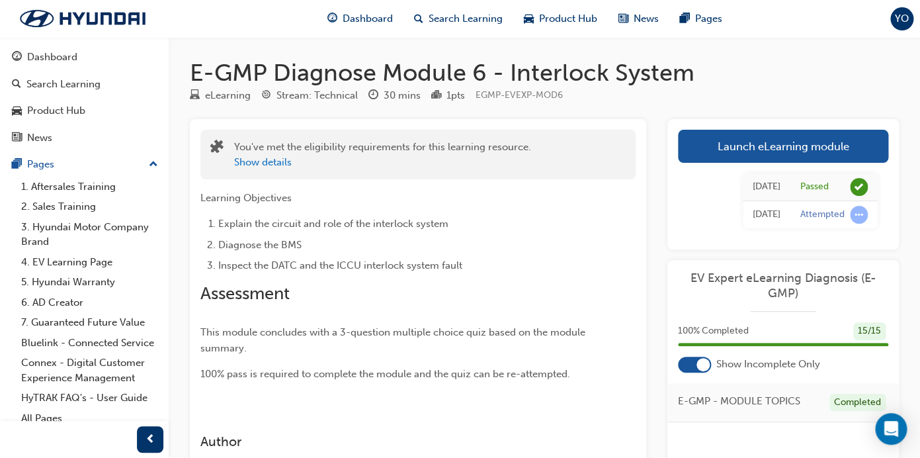
click at [746, 127] on div "Launch eLearning module Learning Plan [DATE] Passed [DATE] Attempted" at bounding box center [782, 184] width 231 height 130
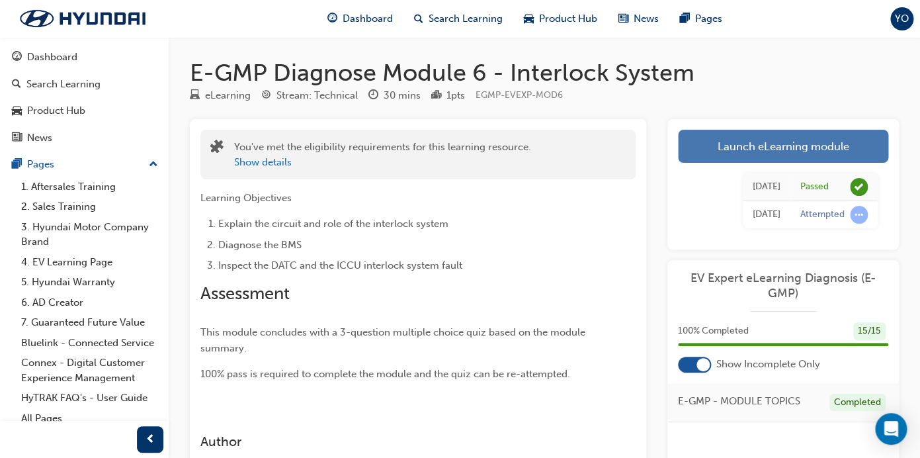
click at [745, 142] on link "Launch eLearning module" at bounding box center [783, 146] width 210 height 33
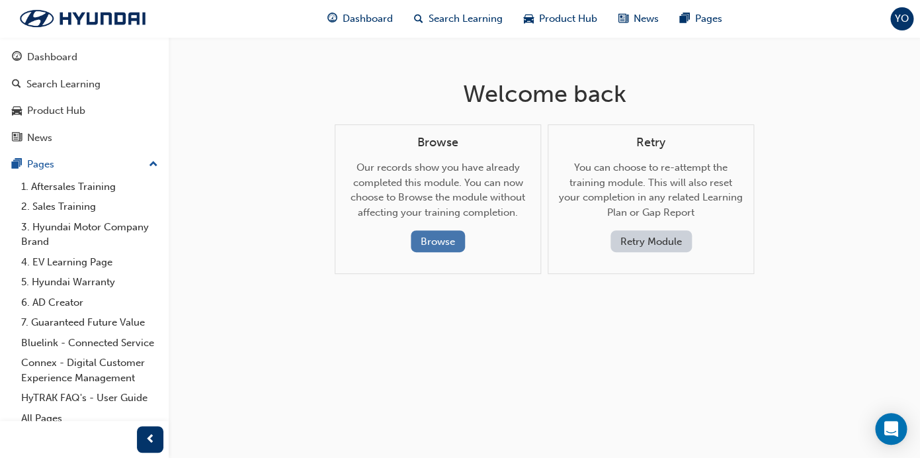
click at [438, 239] on button "Browse" at bounding box center [438, 241] width 54 height 22
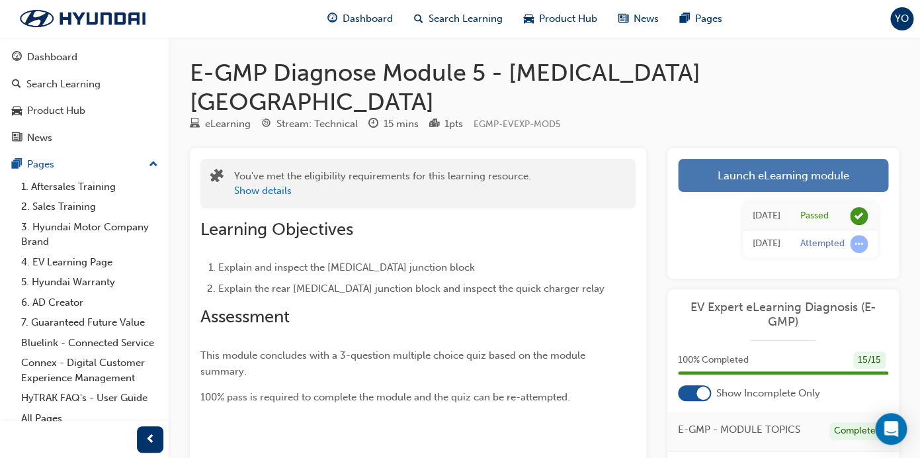
click at [711, 159] on link "Launch eLearning module" at bounding box center [783, 175] width 210 height 33
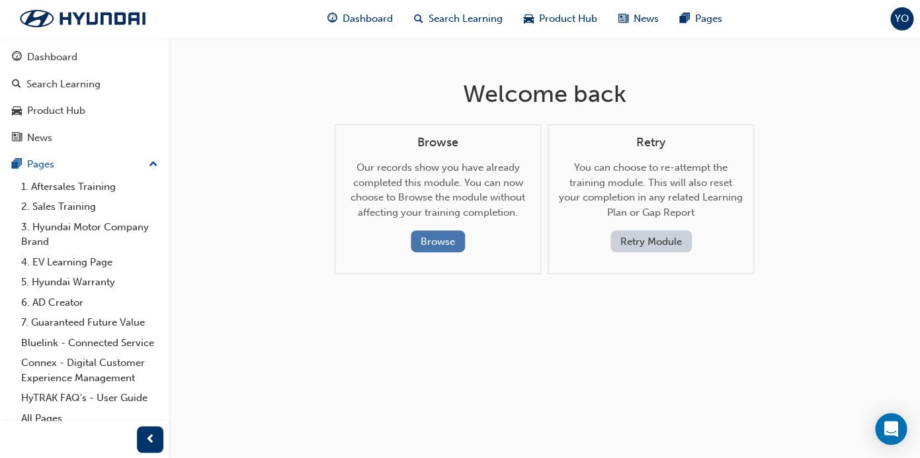
click at [447, 235] on button "Browse" at bounding box center [438, 241] width 54 height 22
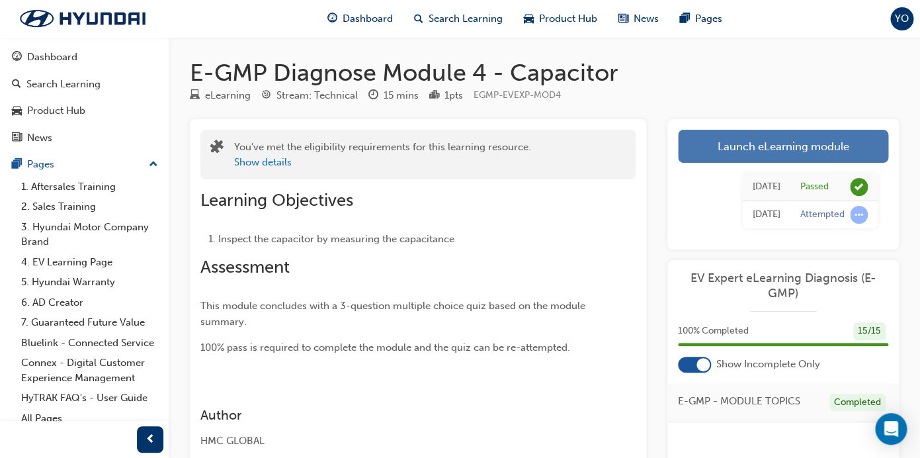
click at [707, 143] on link "Launch eLearning module" at bounding box center [783, 146] width 210 height 33
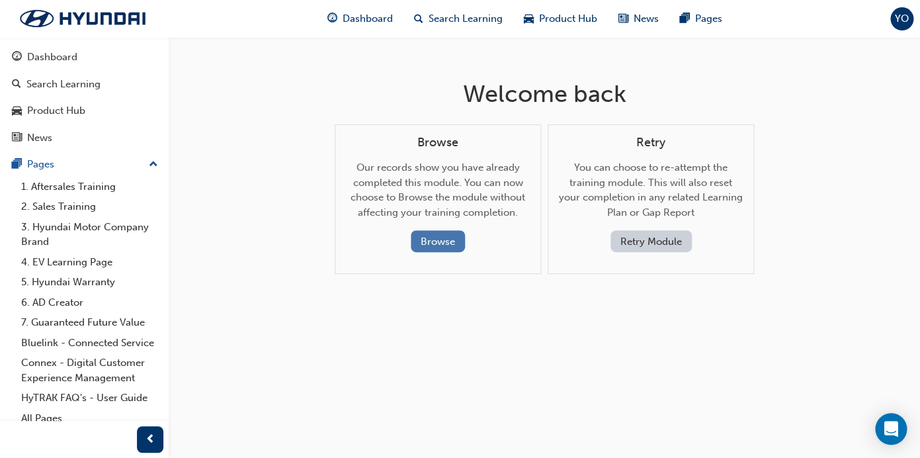
click at [429, 243] on button "Browse" at bounding box center [438, 241] width 54 height 22
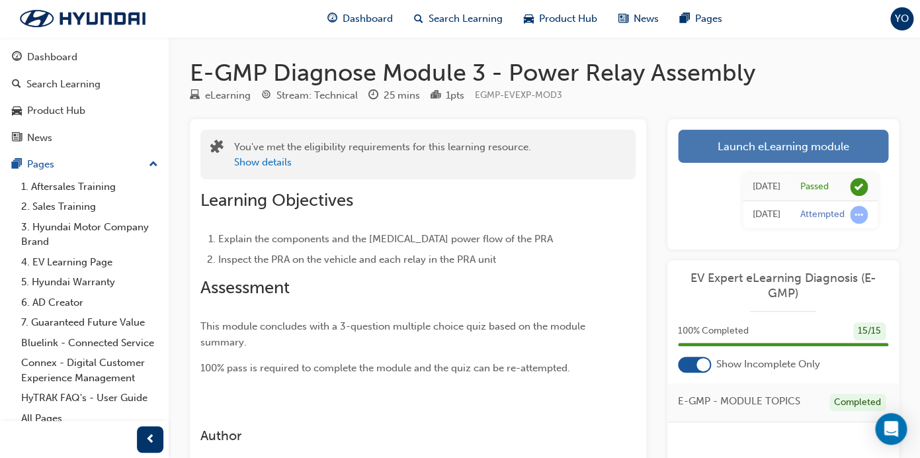
click at [729, 155] on link "Launch eLearning module" at bounding box center [783, 146] width 210 height 33
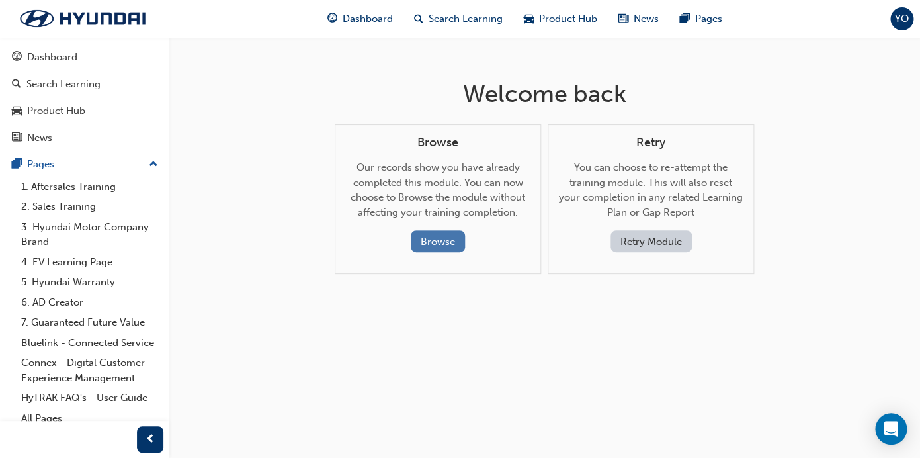
click at [429, 241] on button "Browse" at bounding box center [438, 241] width 54 height 22
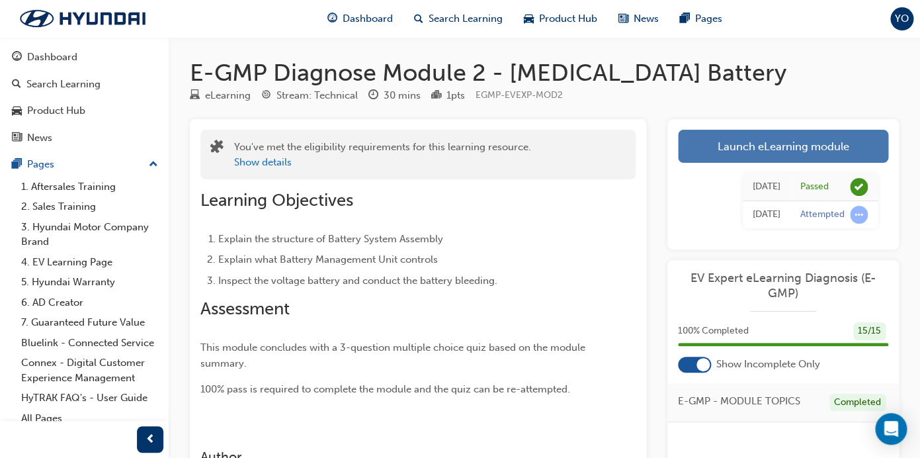
click at [823, 153] on link "Launch eLearning module" at bounding box center [783, 146] width 210 height 33
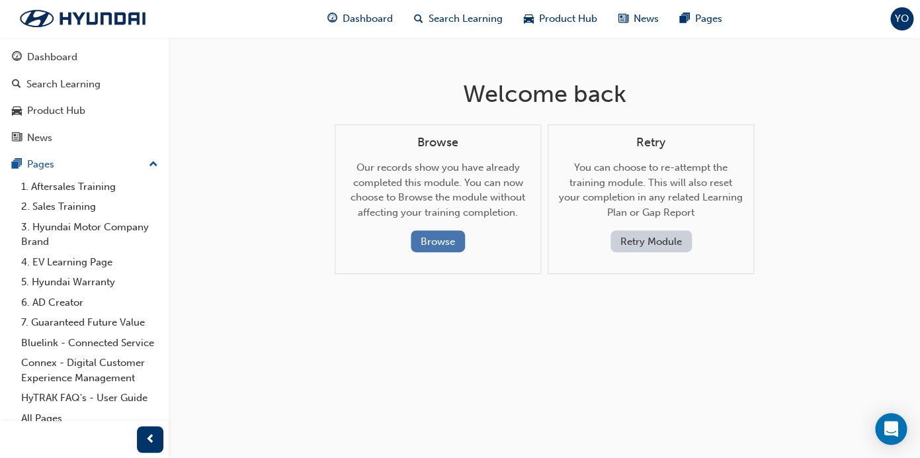
click at [459, 239] on button "Browse" at bounding box center [438, 241] width 54 height 22
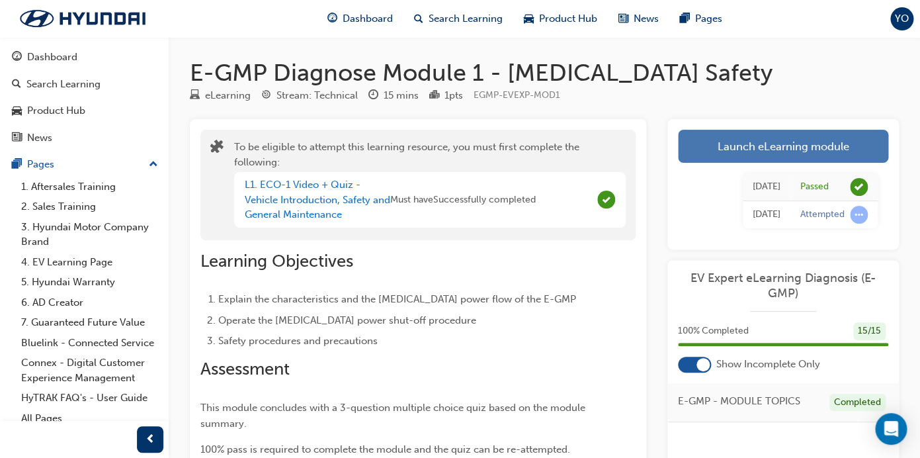
click at [715, 157] on link "Launch eLearning module" at bounding box center [783, 146] width 210 height 33
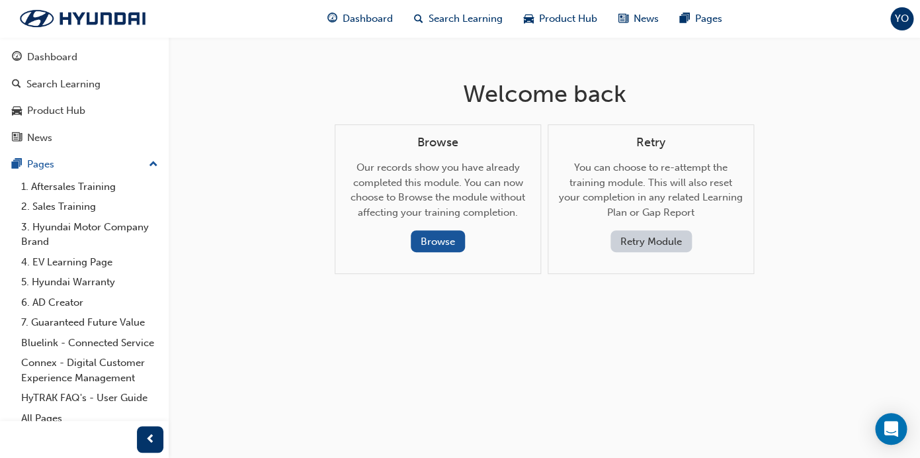
click at [419, 257] on div "Browse Our records show you have already completed this module. You can now cho…" at bounding box center [438, 199] width 206 height 150
click at [427, 248] on button "Browse" at bounding box center [438, 241] width 54 height 22
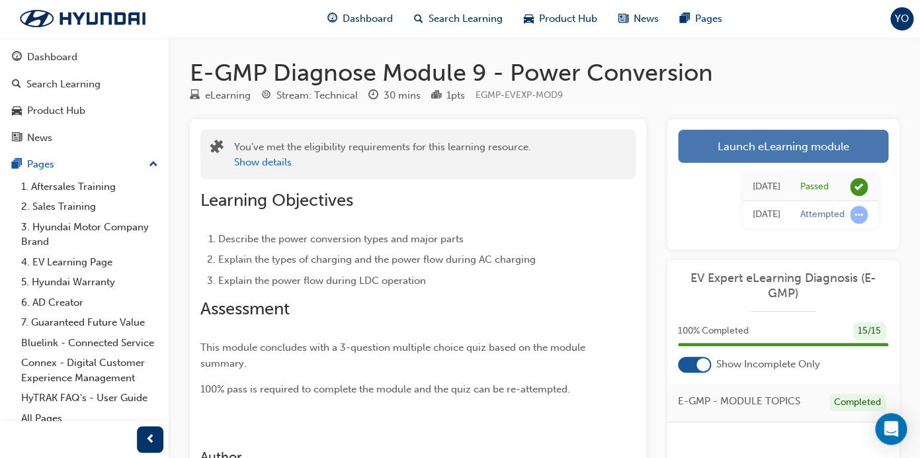
click at [772, 142] on link "Launch eLearning module" at bounding box center [783, 146] width 210 height 33
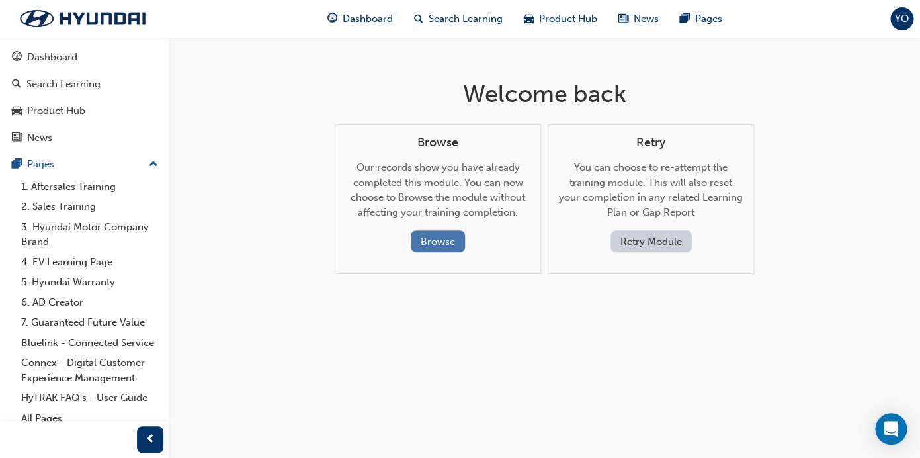
click at [462, 243] on button "Browse" at bounding box center [438, 241] width 54 height 22
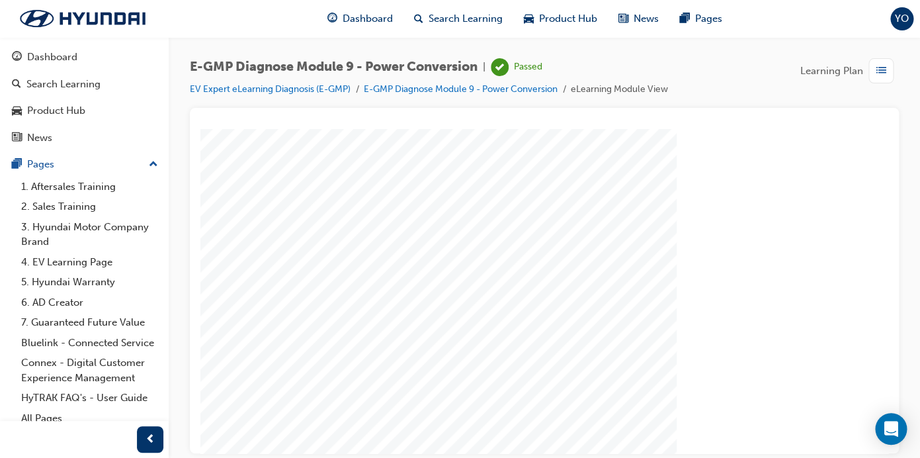
drag, startPoint x: 663, startPoint y: 372, endPoint x: 532, endPoint y: 300, distance: 148.9
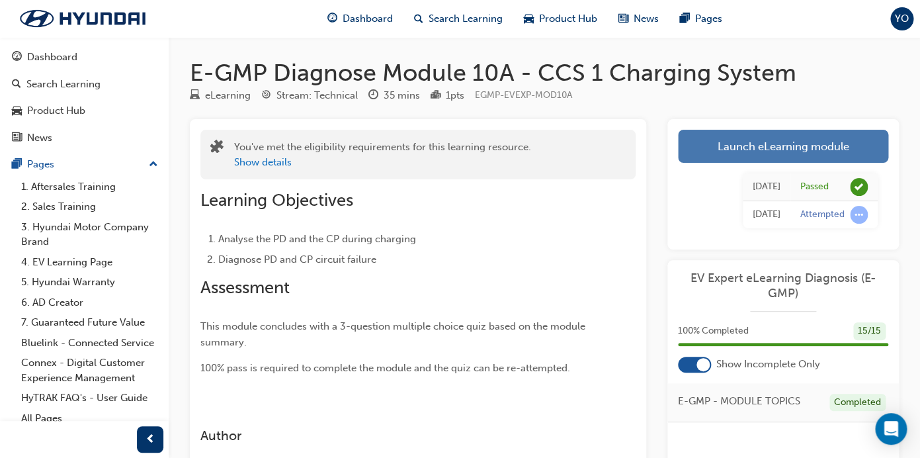
click at [710, 149] on link "Launch eLearning module" at bounding box center [783, 146] width 210 height 33
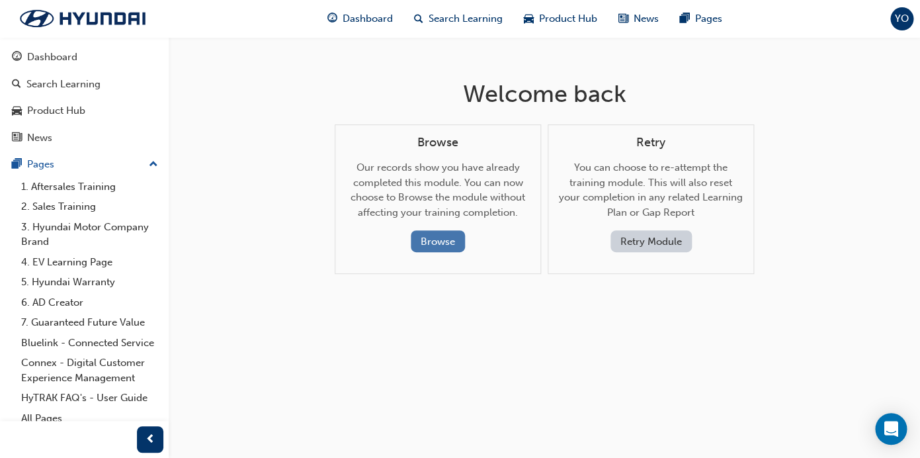
click at [447, 245] on button "Browse" at bounding box center [438, 241] width 54 height 22
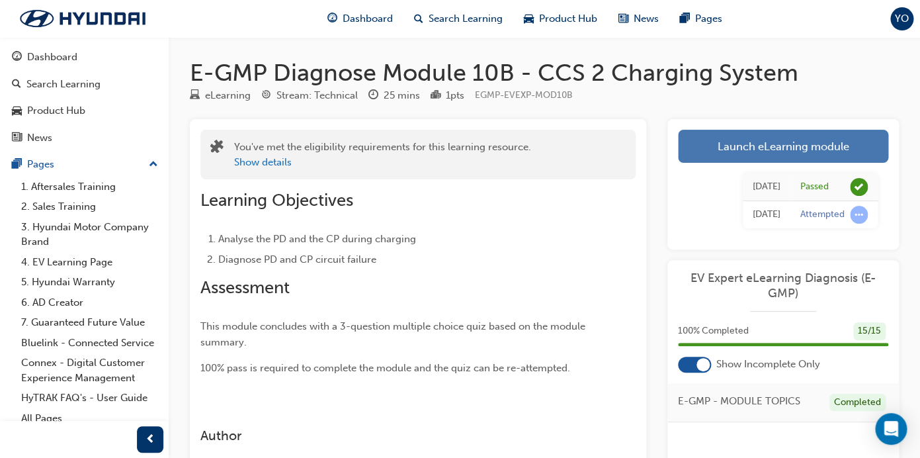
click at [708, 149] on link "Launch eLearning module" at bounding box center [783, 146] width 210 height 33
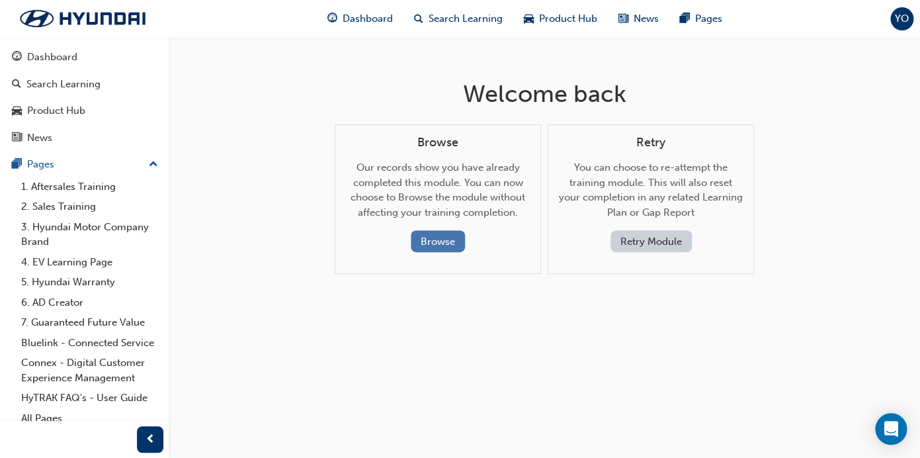
click at [442, 245] on button "Browse" at bounding box center [438, 241] width 54 height 22
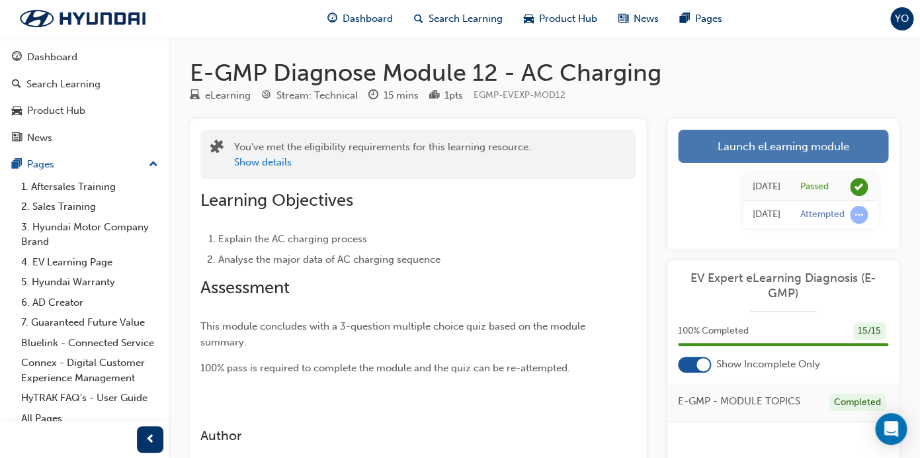
click at [694, 142] on link "Launch eLearning module" at bounding box center [783, 146] width 210 height 33
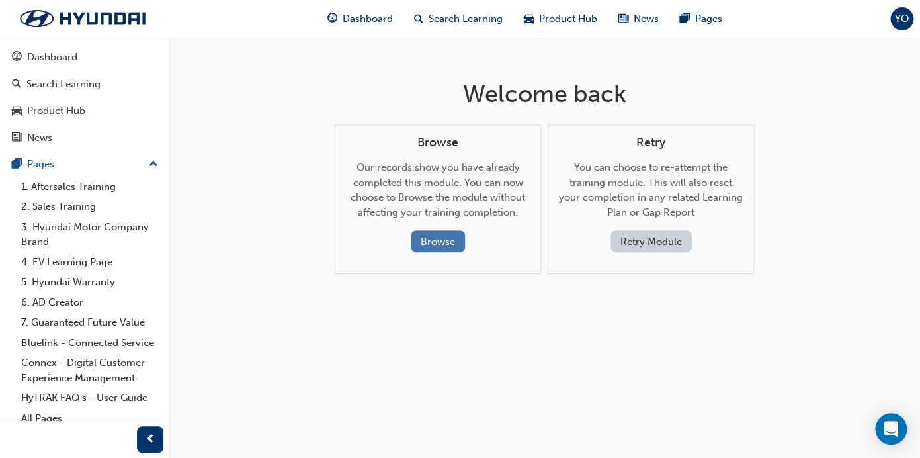
click at [438, 246] on button "Browse" at bounding box center [438, 241] width 54 height 22
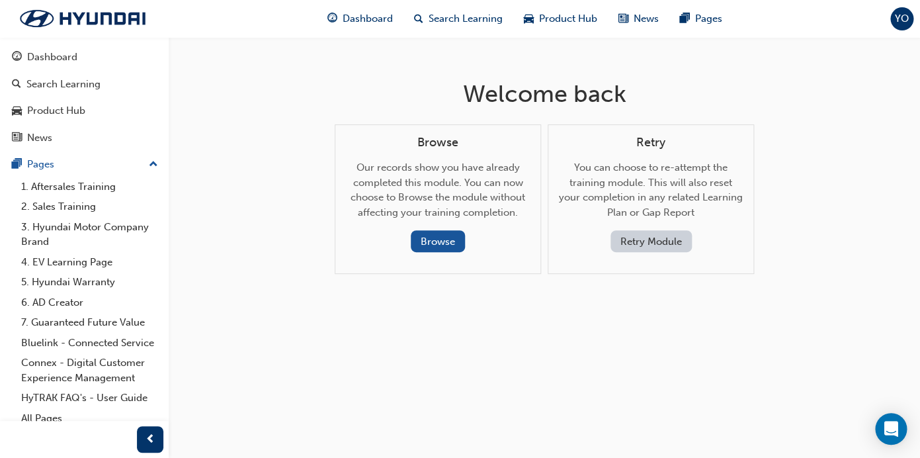
click at [452, 230] on div "Browse Our records show you have already completed this module. You can now cho…" at bounding box center [438, 194] width 184 height 117
click at [450, 238] on button "Browse" at bounding box center [438, 241] width 54 height 22
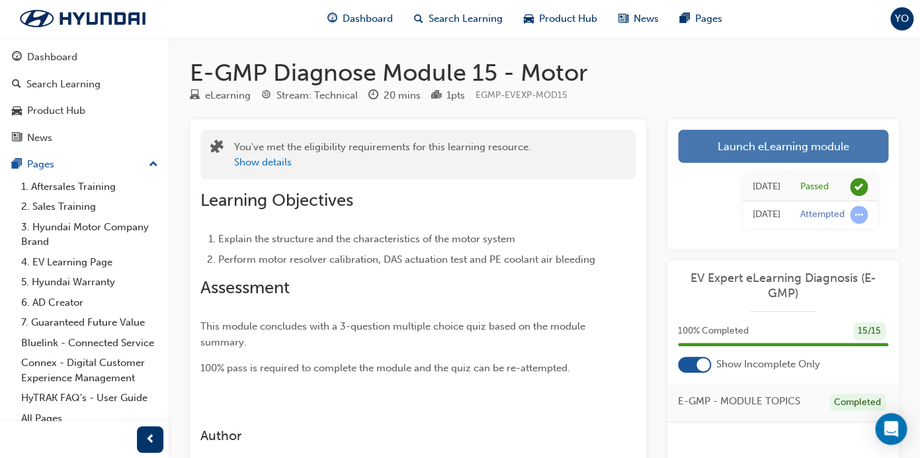
click at [752, 139] on link "Launch eLearning module" at bounding box center [783, 146] width 210 height 33
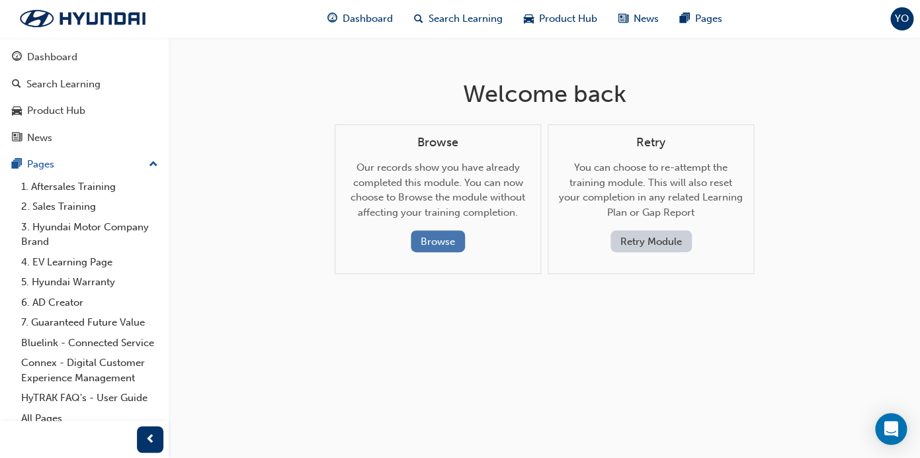
click at [438, 240] on button "Browse" at bounding box center [438, 241] width 54 height 22
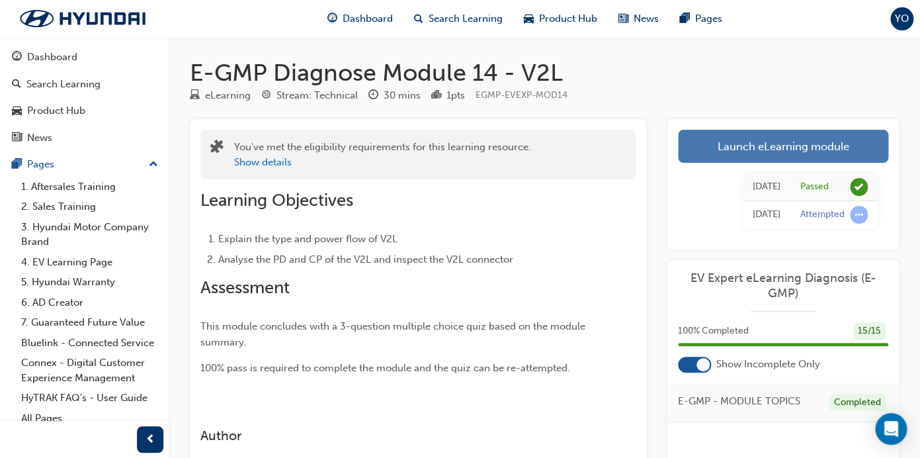
click at [777, 144] on link "Launch eLearning module" at bounding box center [783, 146] width 210 height 33
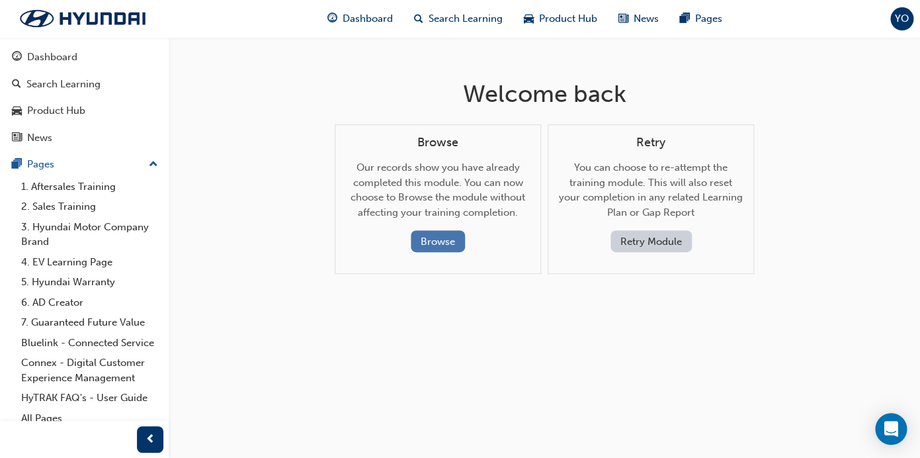
click at [448, 246] on button "Browse" at bounding box center [438, 241] width 54 height 22
